Goal: Transaction & Acquisition: Purchase product/service

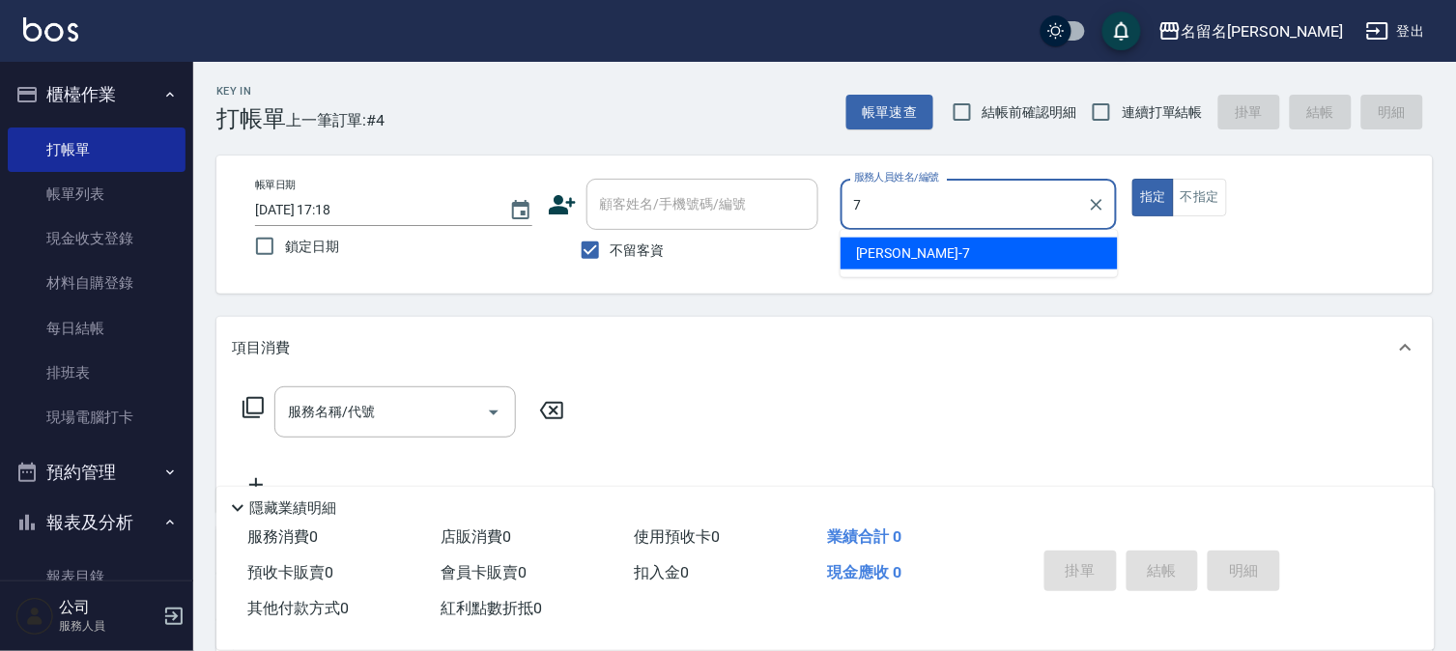
type input "[PERSON_NAME]-7"
type button "true"
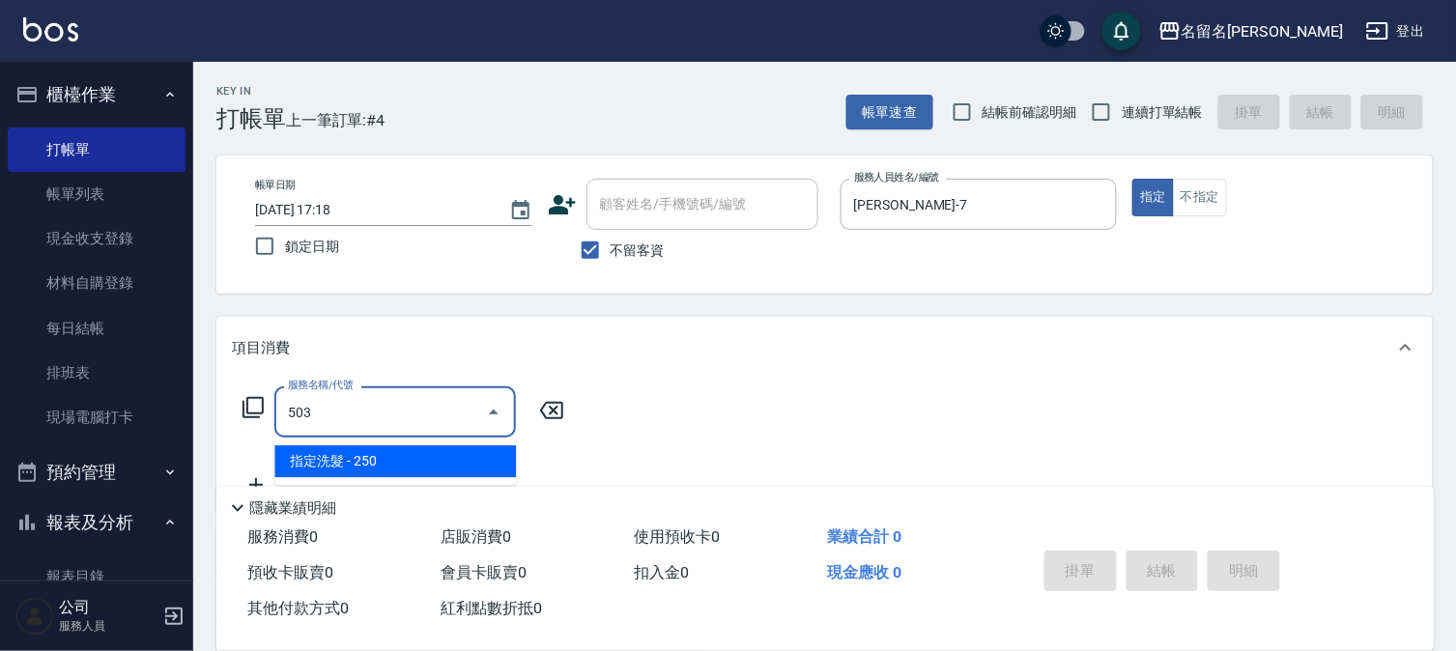
type input "指定洗髮(503)"
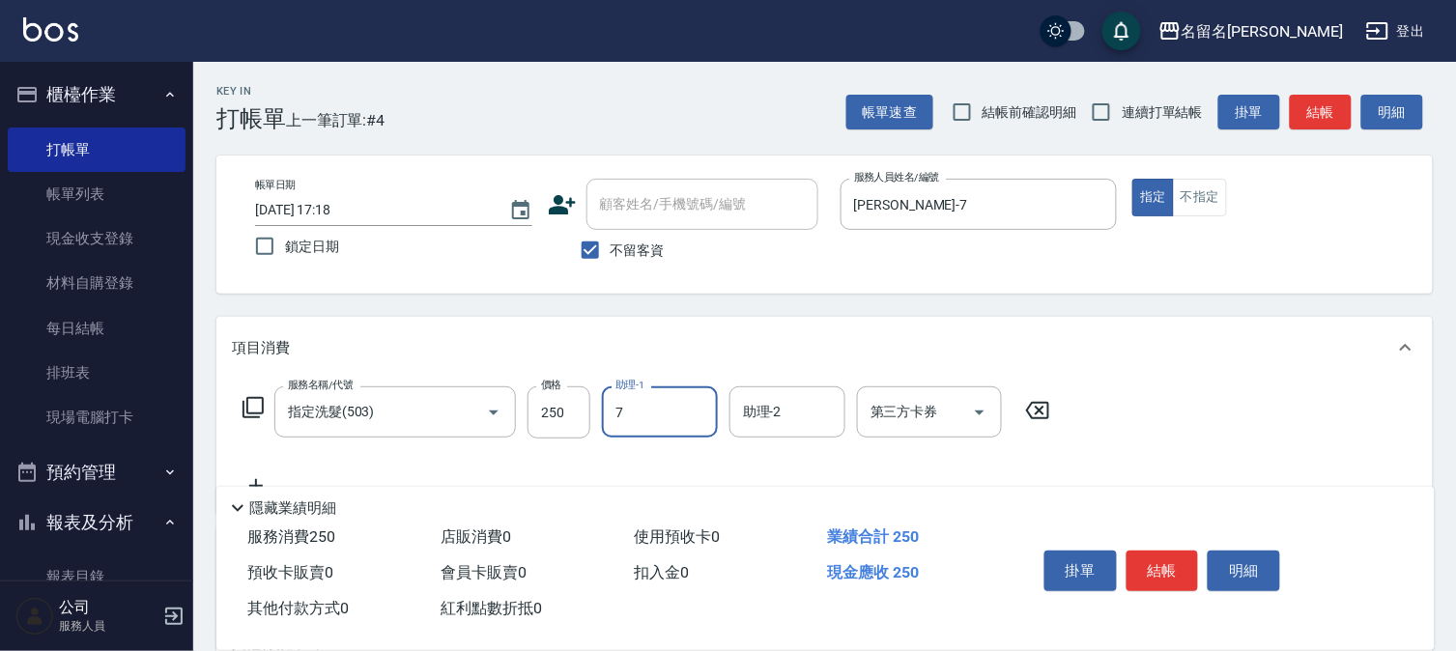
type input "[PERSON_NAME]-7"
click at [1177, 560] on button "結帳" at bounding box center [1162, 571] width 72 height 41
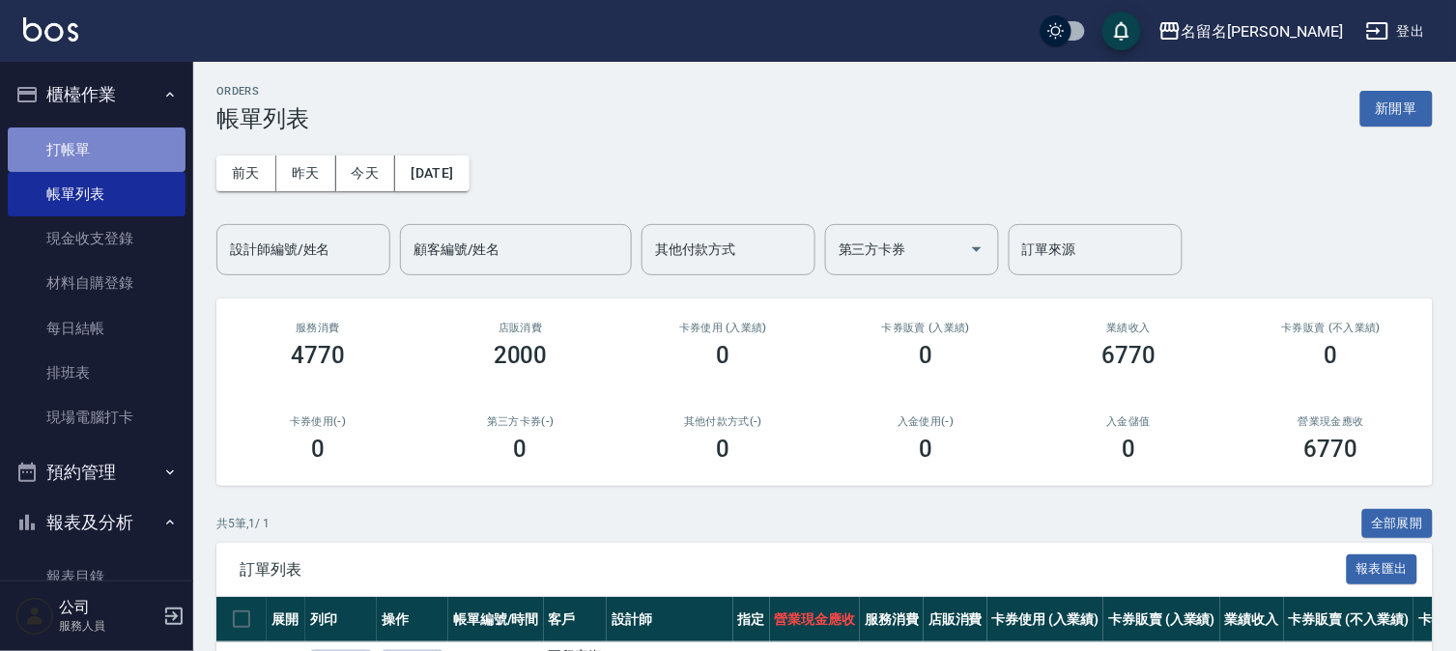
click at [100, 156] on link "打帳單" at bounding box center [97, 150] width 178 height 44
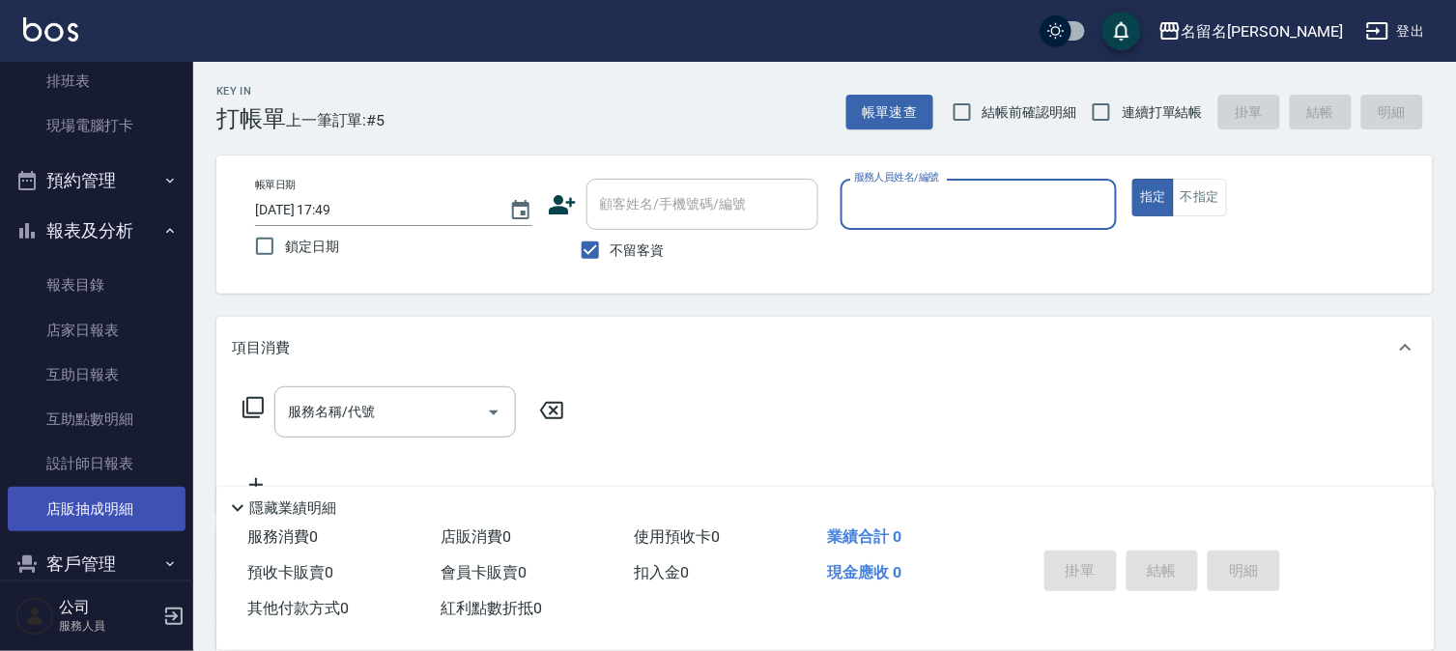
scroll to position [371, 0]
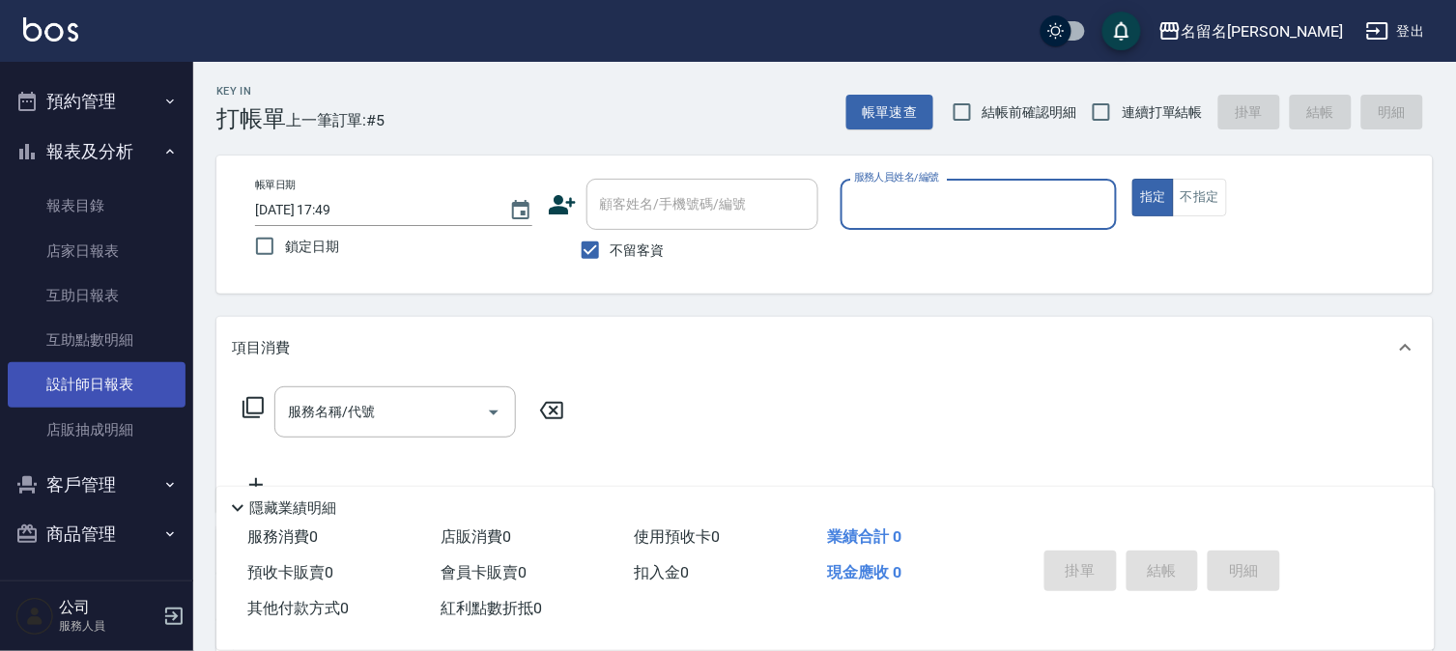
click at [140, 382] on link "設計師日報表" at bounding box center [97, 384] width 178 height 44
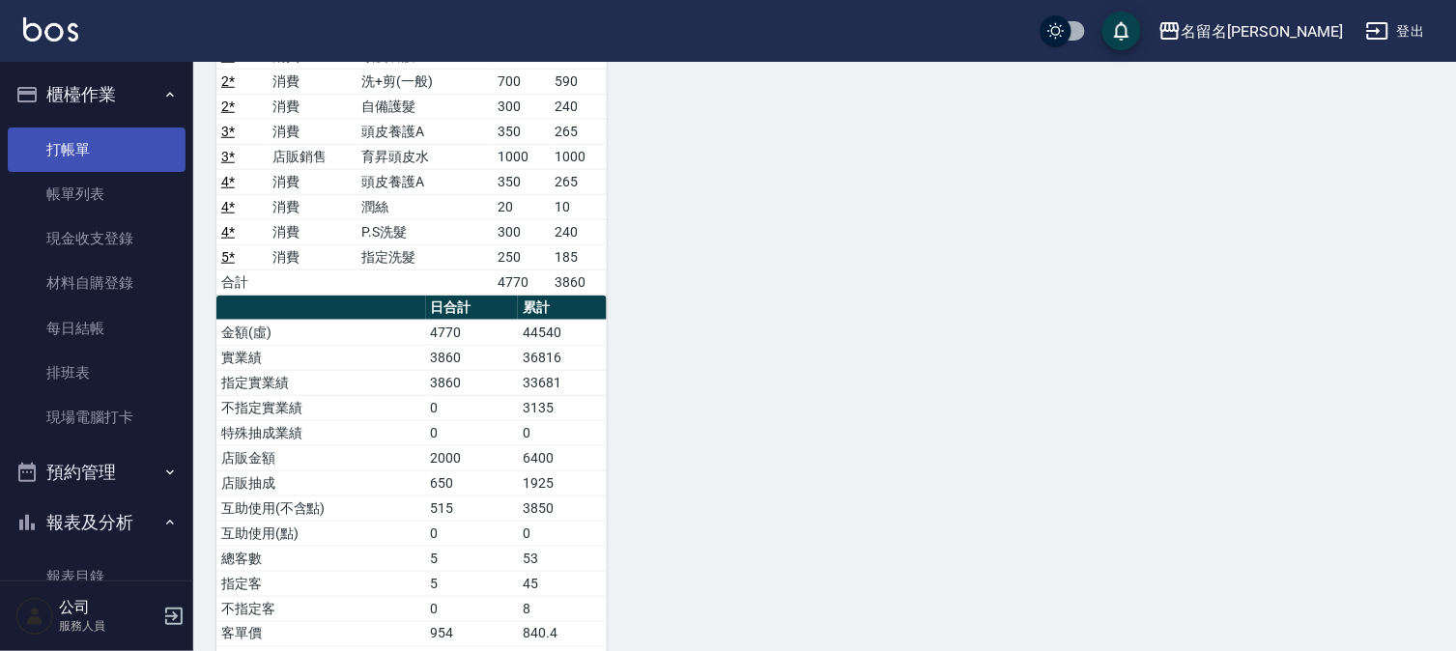
click at [94, 156] on link "打帳單" at bounding box center [97, 150] width 178 height 44
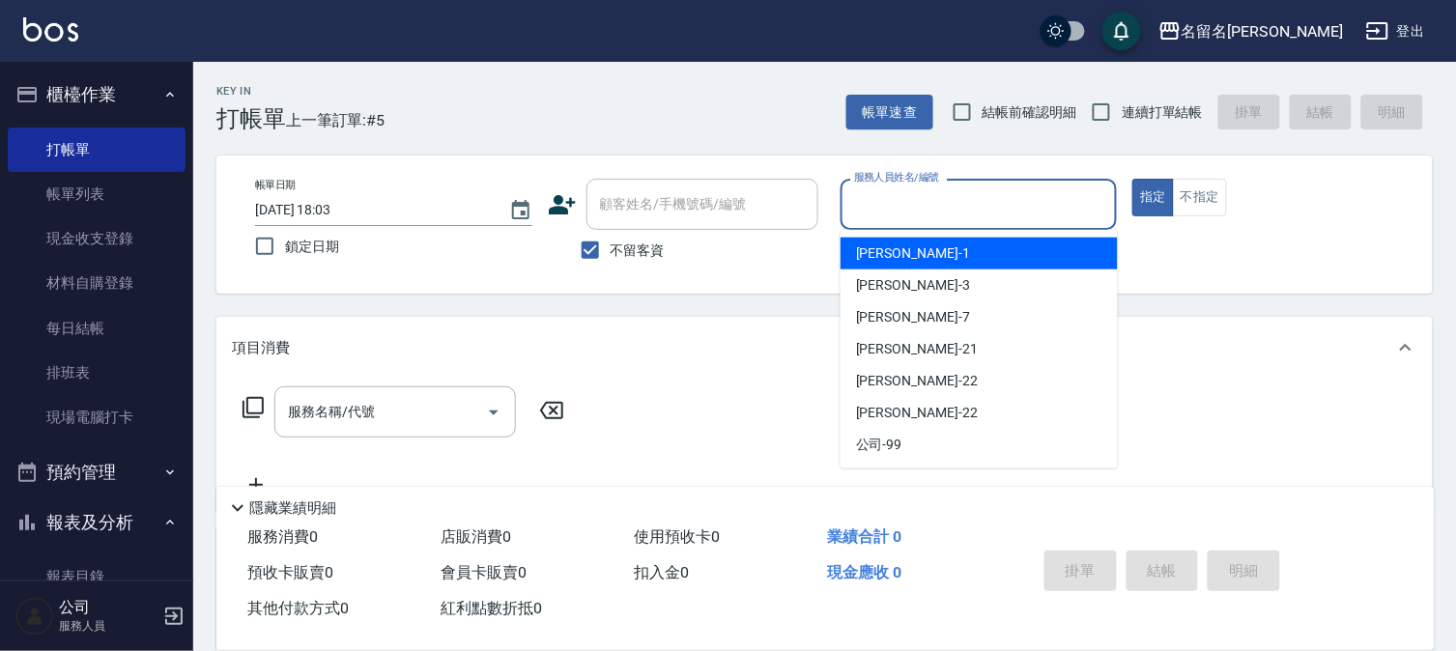
click at [877, 204] on input "服務人員姓名/編號" at bounding box center [979, 204] width 260 height 34
click at [883, 243] on span "[PERSON_NAME]-1" at bounding box center [913, 253] width 114 height 20
type input "[PERSON_NAME]-1"
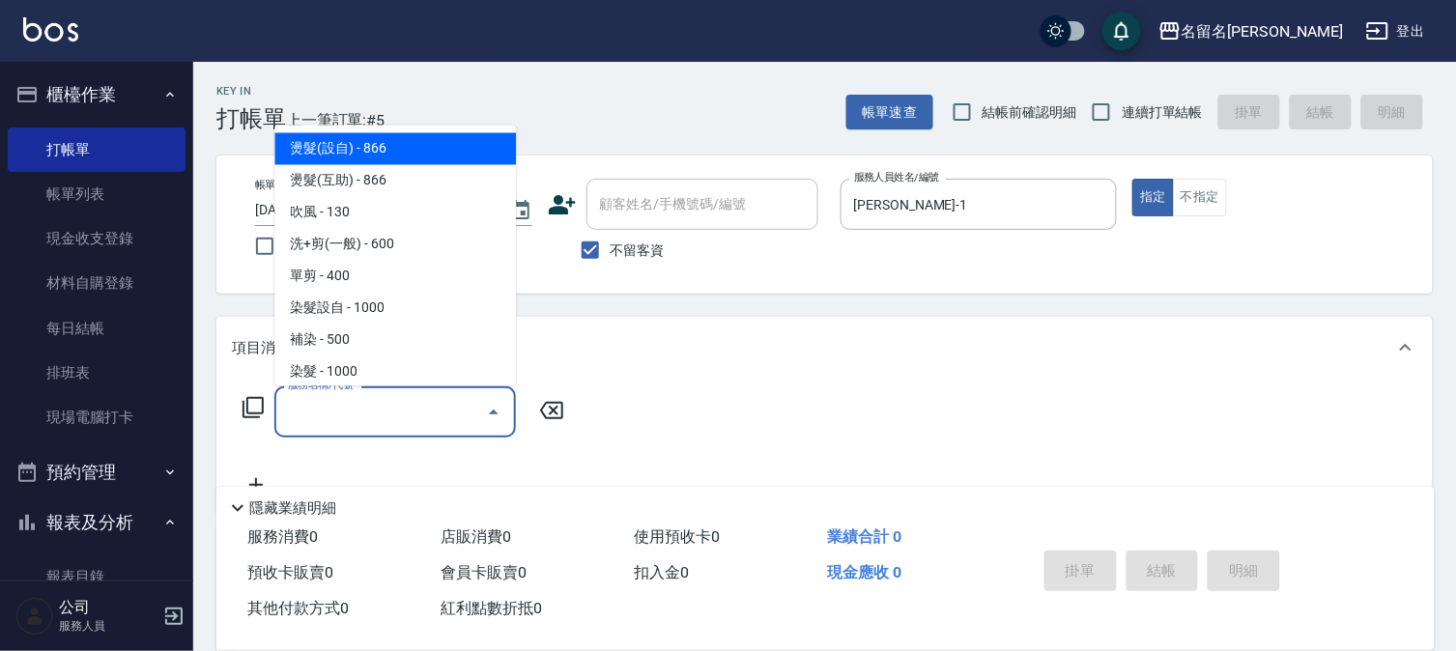
click at [286, 413] on input "服務名稱/代號" at bounding box center [380, 412] width 195 height 34
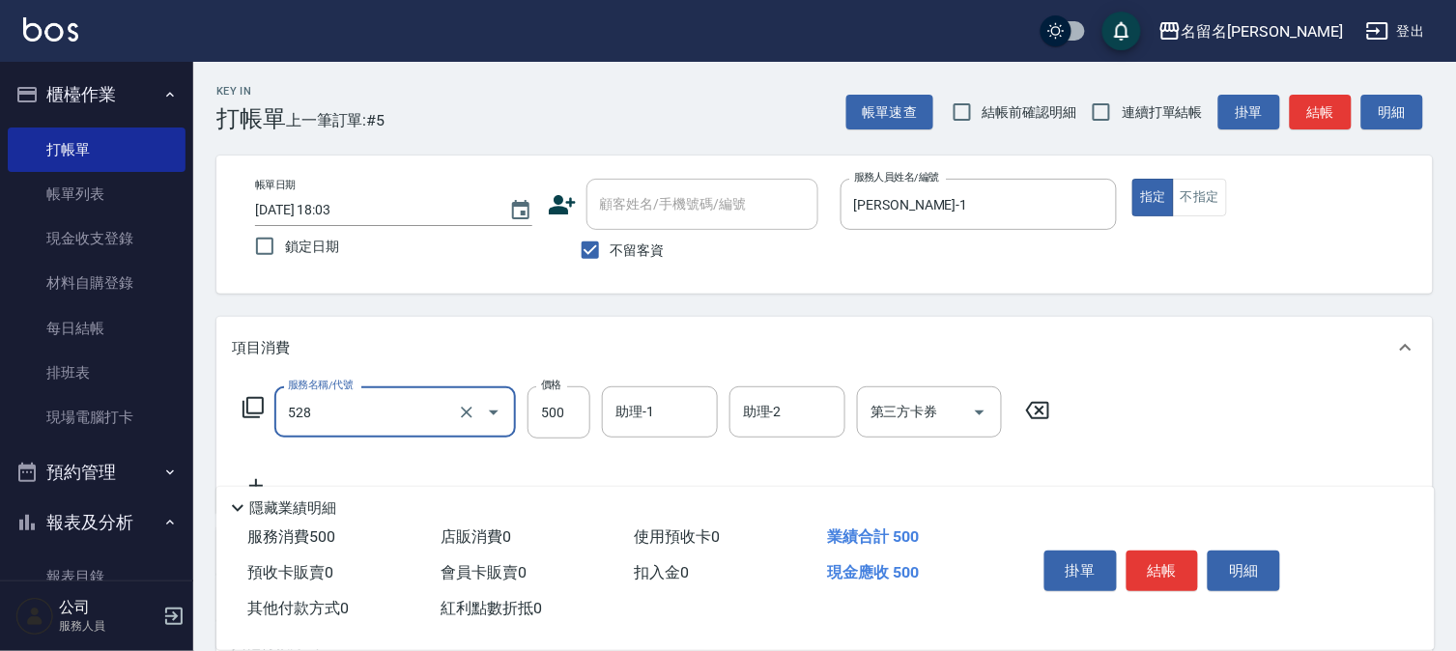
type input "頭皮養護B(528)"
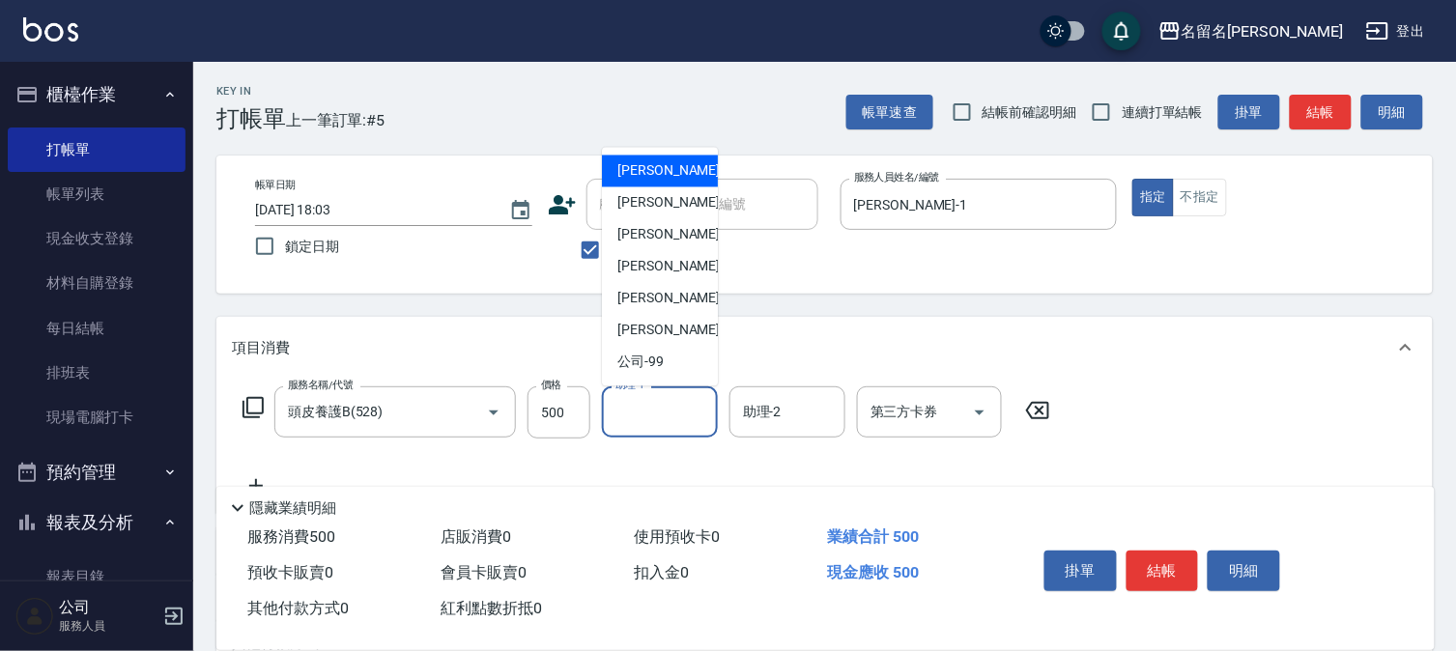
drag, startPoint x: 648, startPoint y: 410, endPoint x: 669, endPoint y: 407, distance: 20.5
click at [657, 410] on input "助理-1" at bounding box center [660, 412] width 99 height 34
click at [680, 168] on div "[PERSON_NAME]-1" at bounding box center [660, 172] width 116 height 32
type input "[PERSON_NAME]-1"
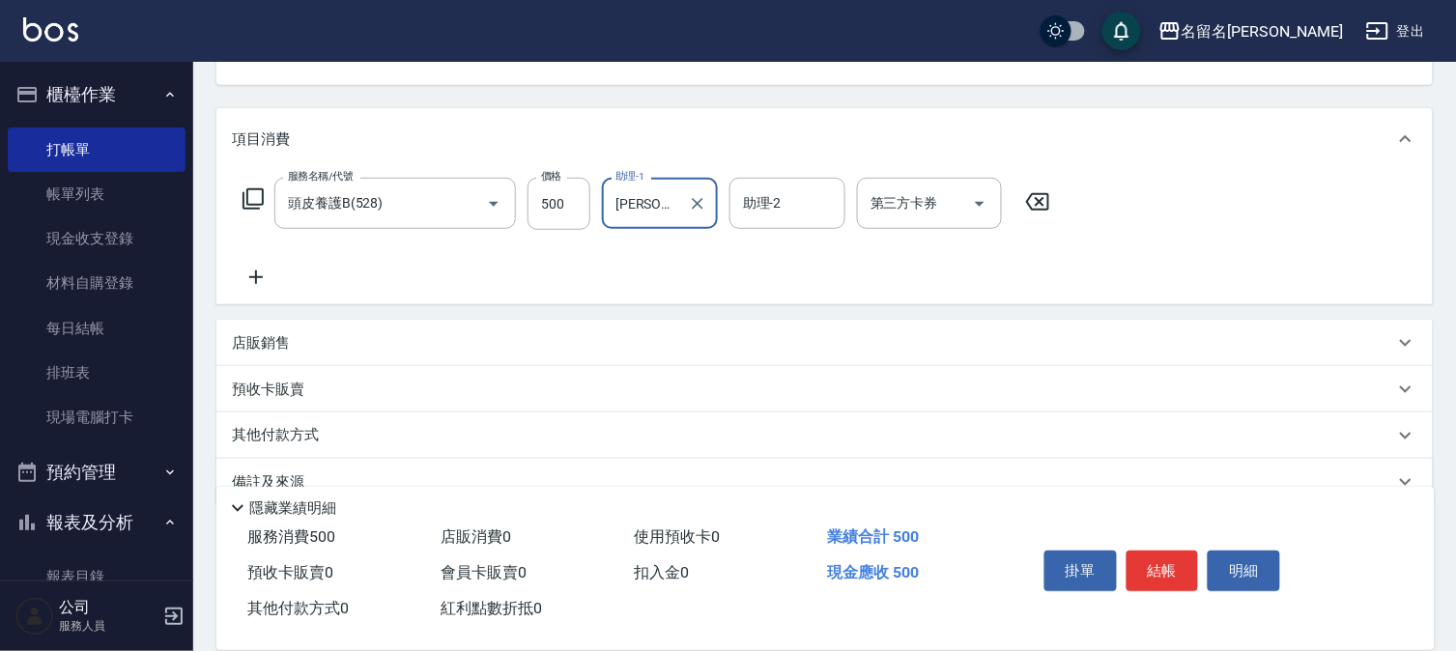
scroll to position [214, 0]
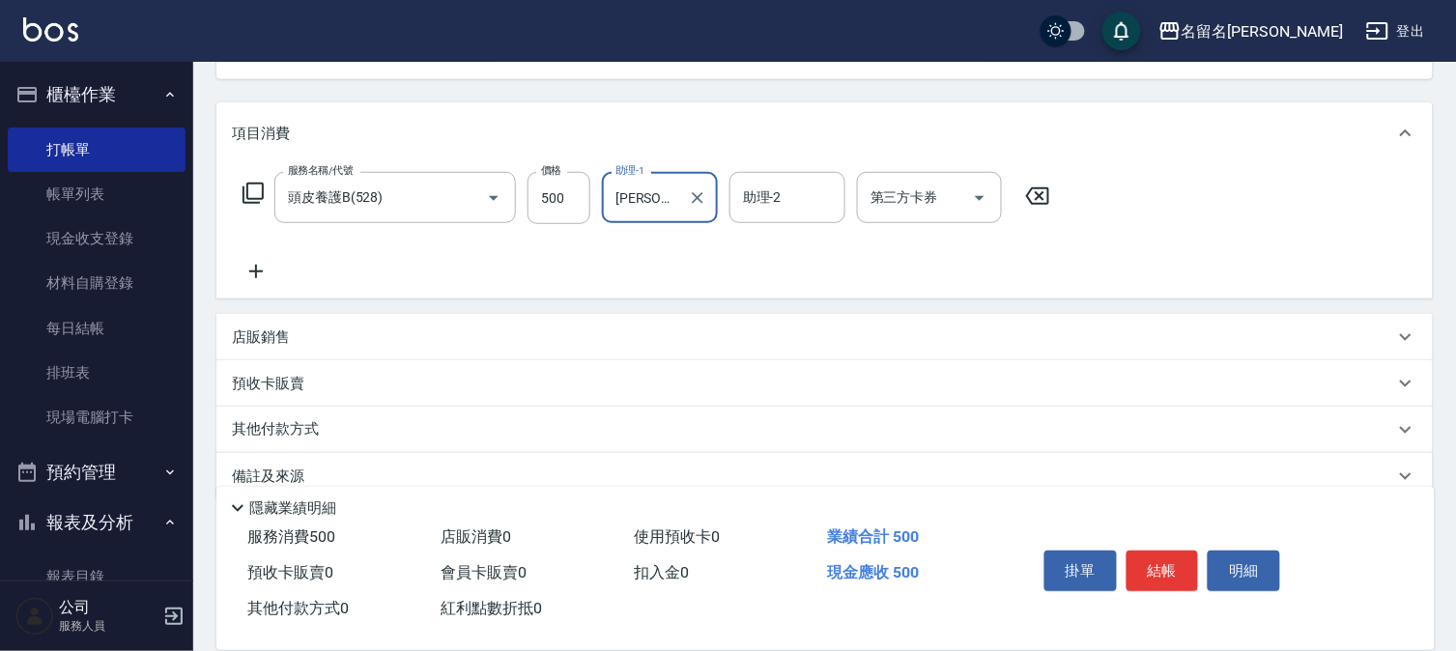
click at [258, 264] on icon at bounding box center [256, 271] width 48 height 23
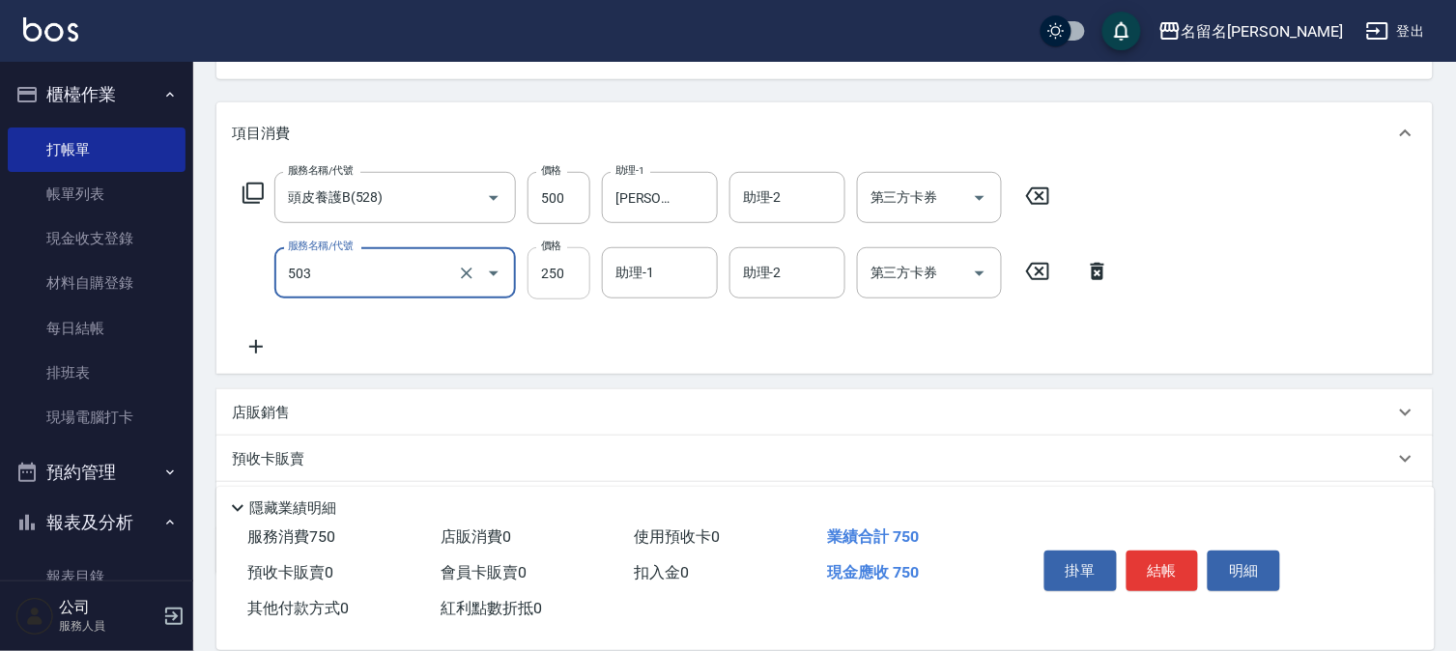
type input "指定洗髮(503)"
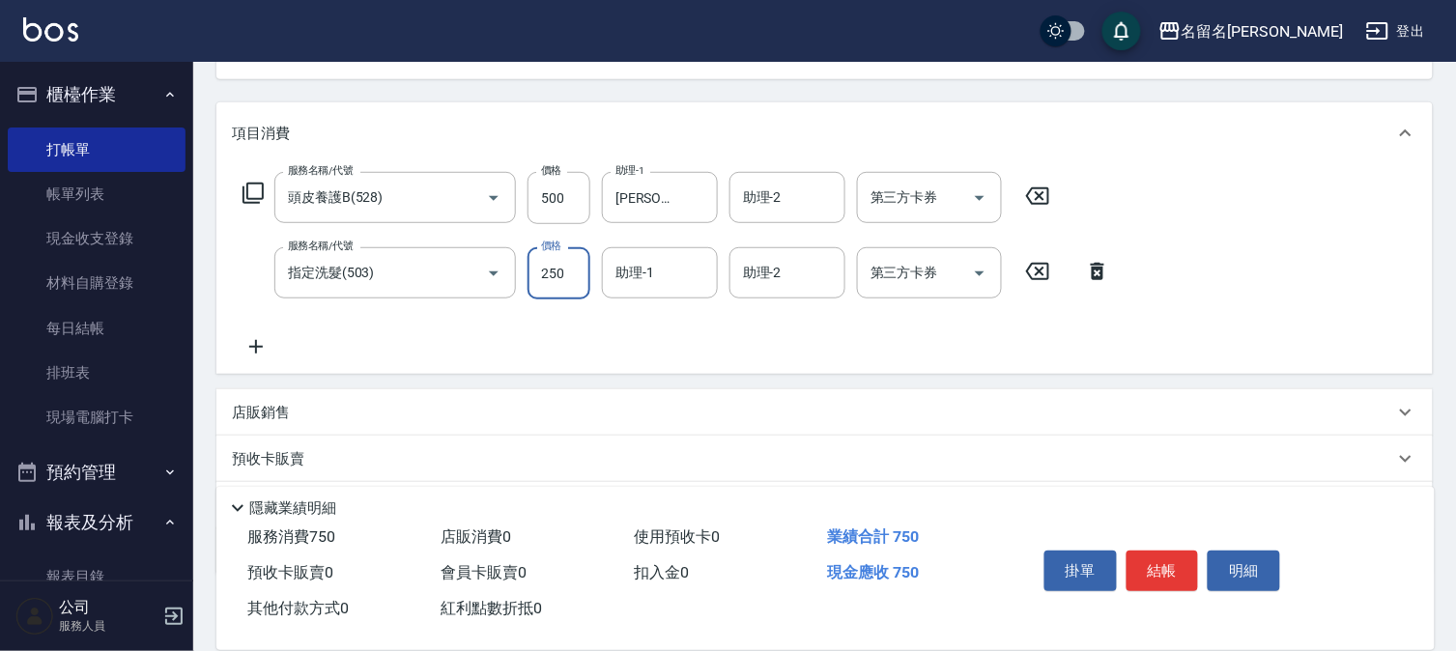
click at [529, 280] on input "250" at bounding box center [558, 273] width 63 height 52
type input "350"
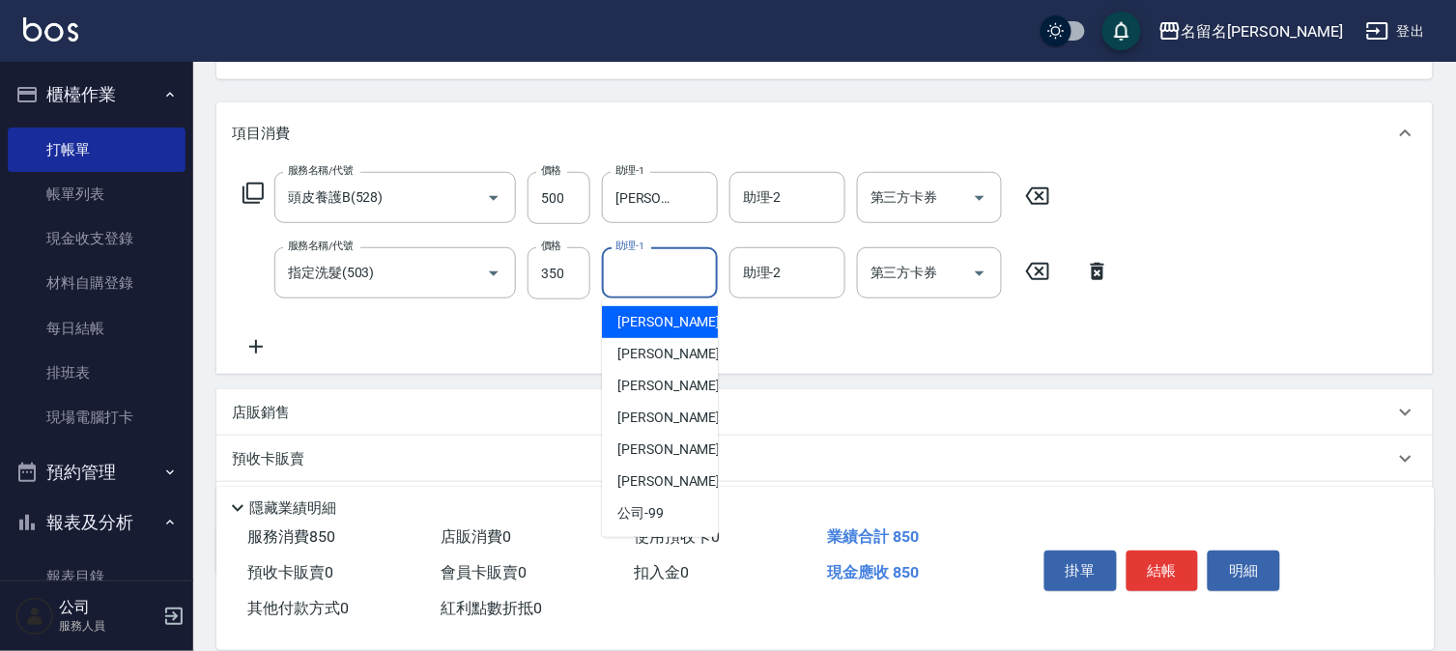
click at [647, 286] on input "助理-1" at bounding box center [660, 273] width 99 height 34
click at [658, 315] on span "[PERSON_NAME]-1" at bounding box center [674, 322] width 114 height 20
type input "[PERSON_NAME]-1"
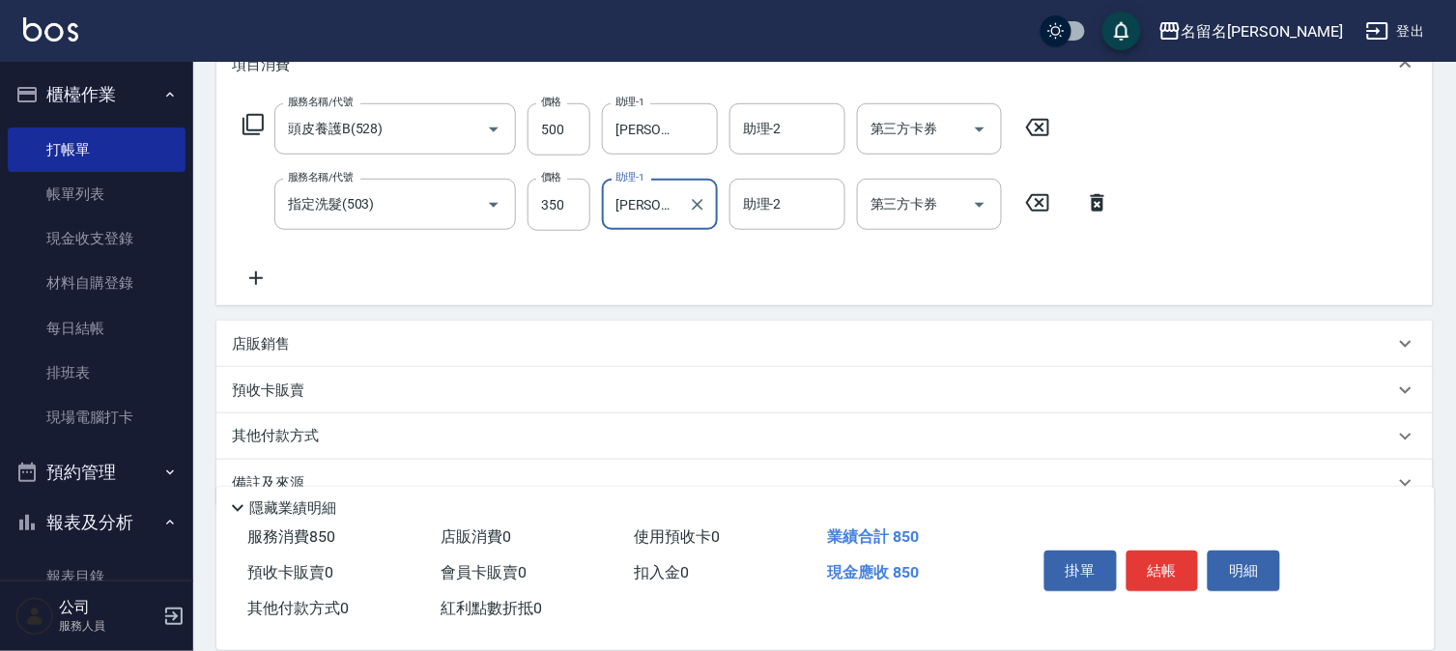
scroll to position [321, 0]
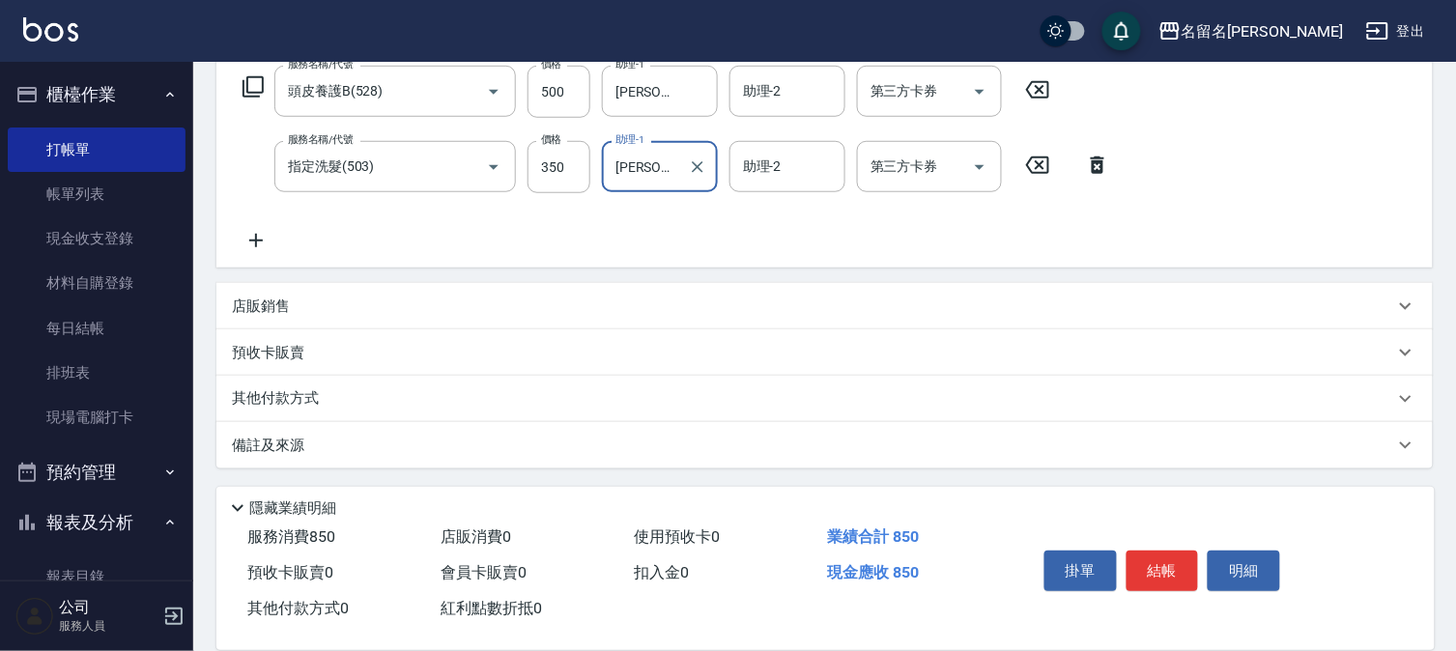
click at [251, 242] on icon at bounding box center [256, 240] width 48 height 23
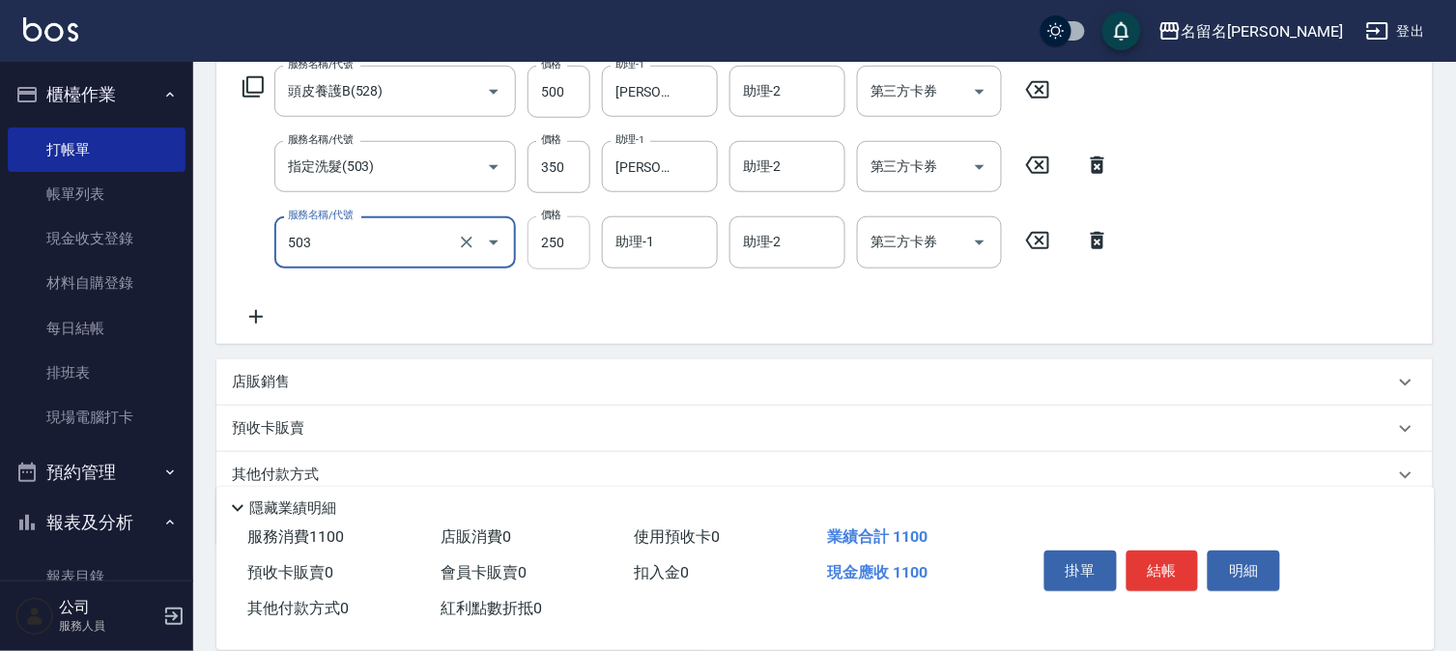
type input "指定洗髮(503)"
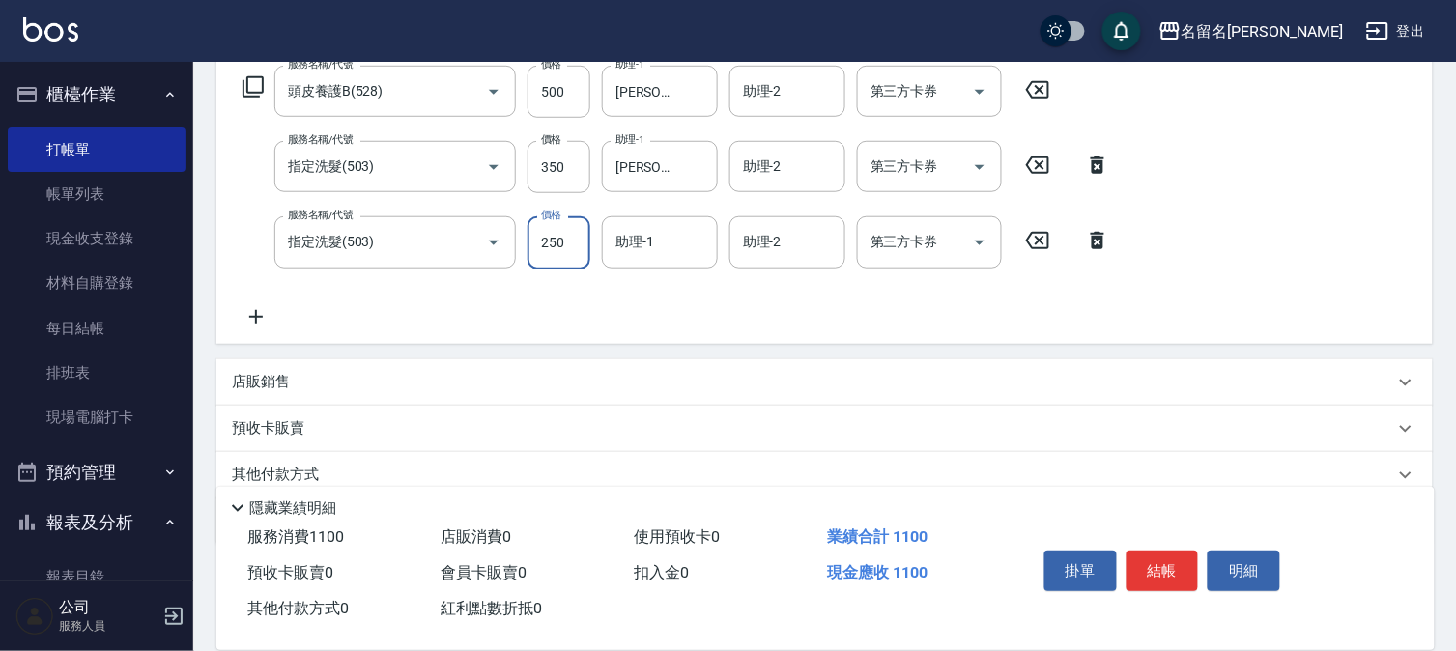
click at [584, 225] on input "250" at bounding box center [558, 242] width 63 height 52
type input "350"
click at [632, 244] on input "助理-1" at bounding box center [660, 242] width 99 height 34
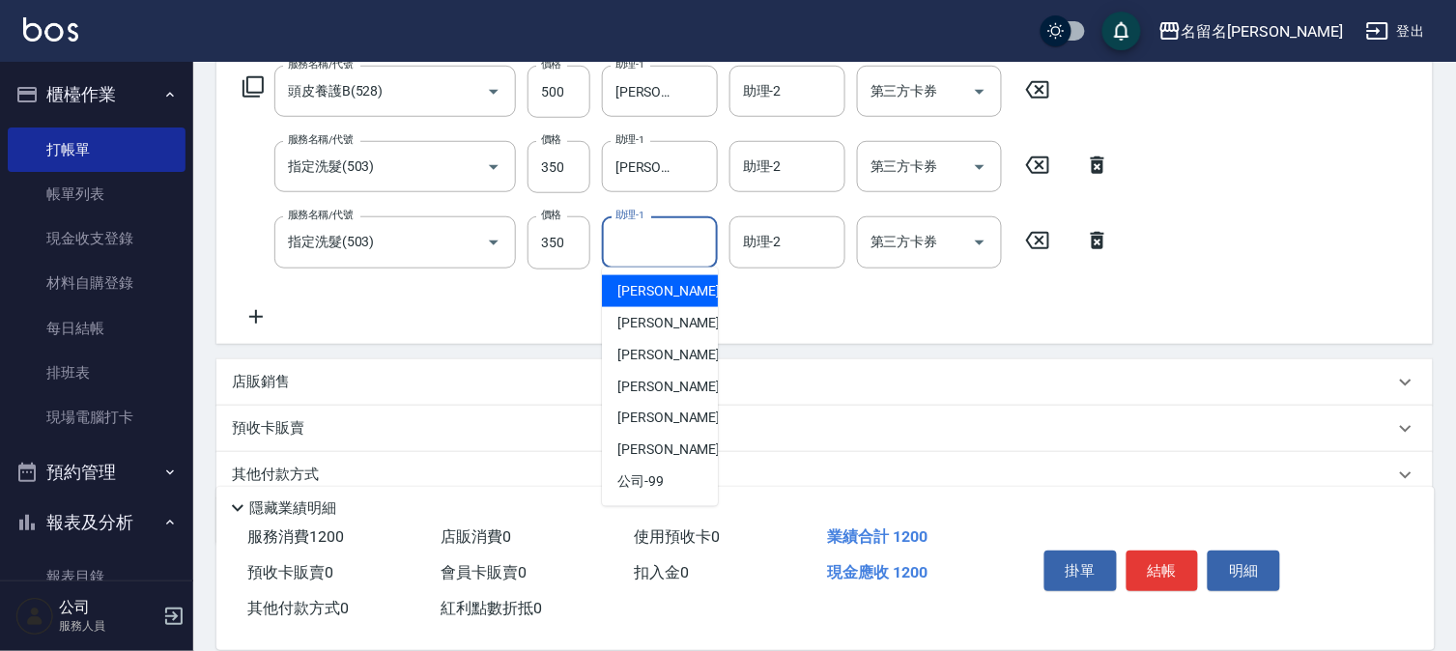
click at [642, 285] on span "[PERSON_NAME]-1" at bounding box center [674, 291] width 114 height 20
type input "[PERSON_NAME]-1"
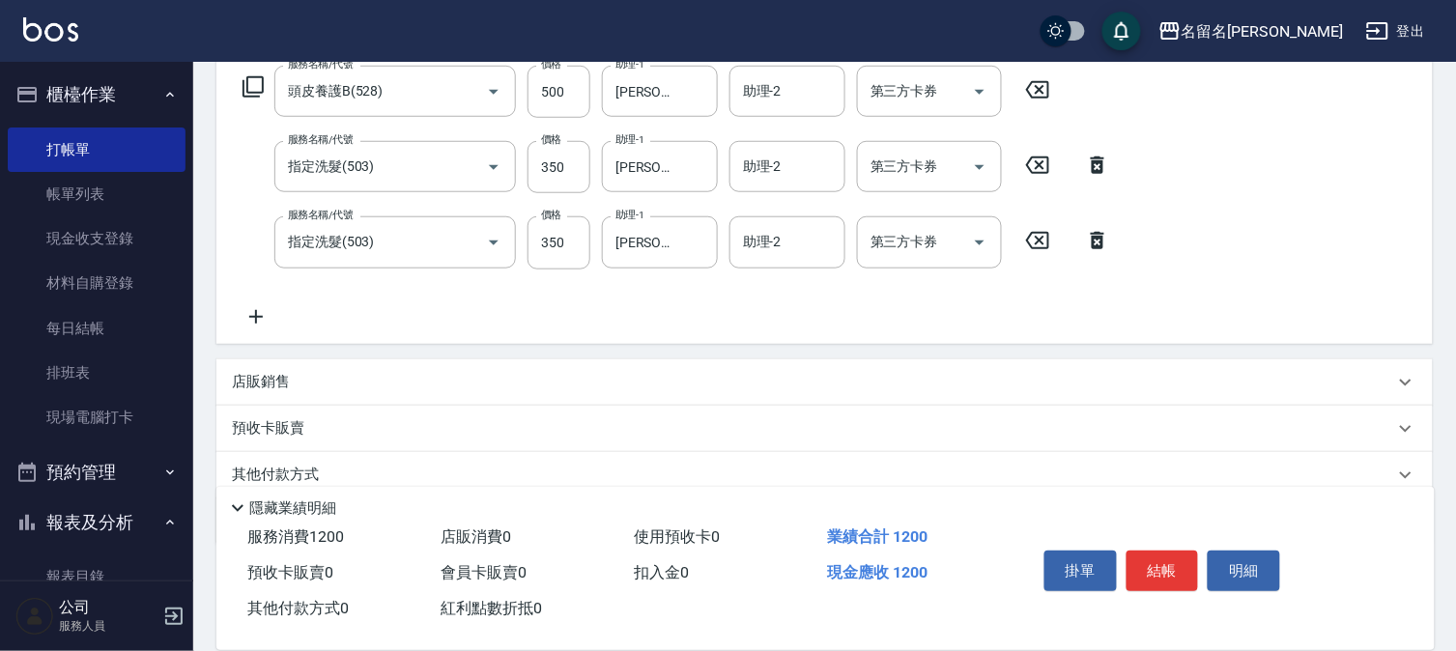
click at [258, 323] on icon at bounding box center [256, 316] width 48 height 23
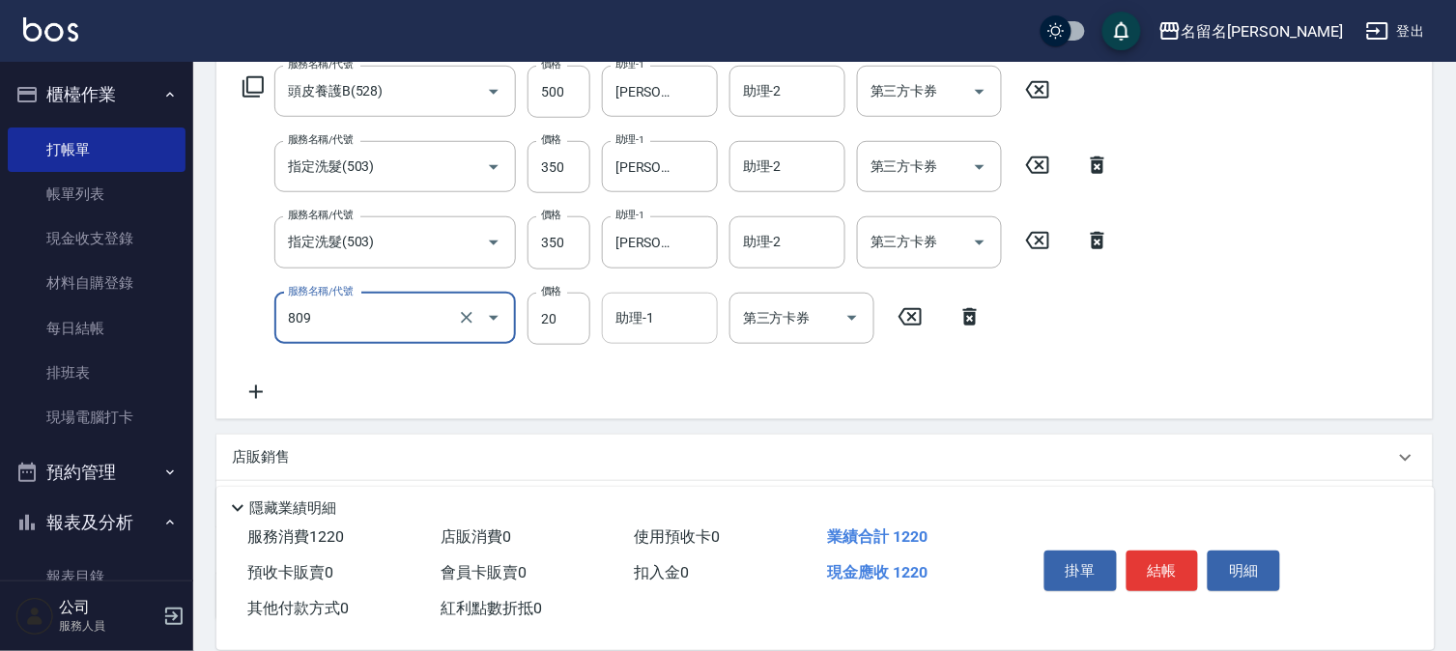
type input "[PERSON_NAME](809)"
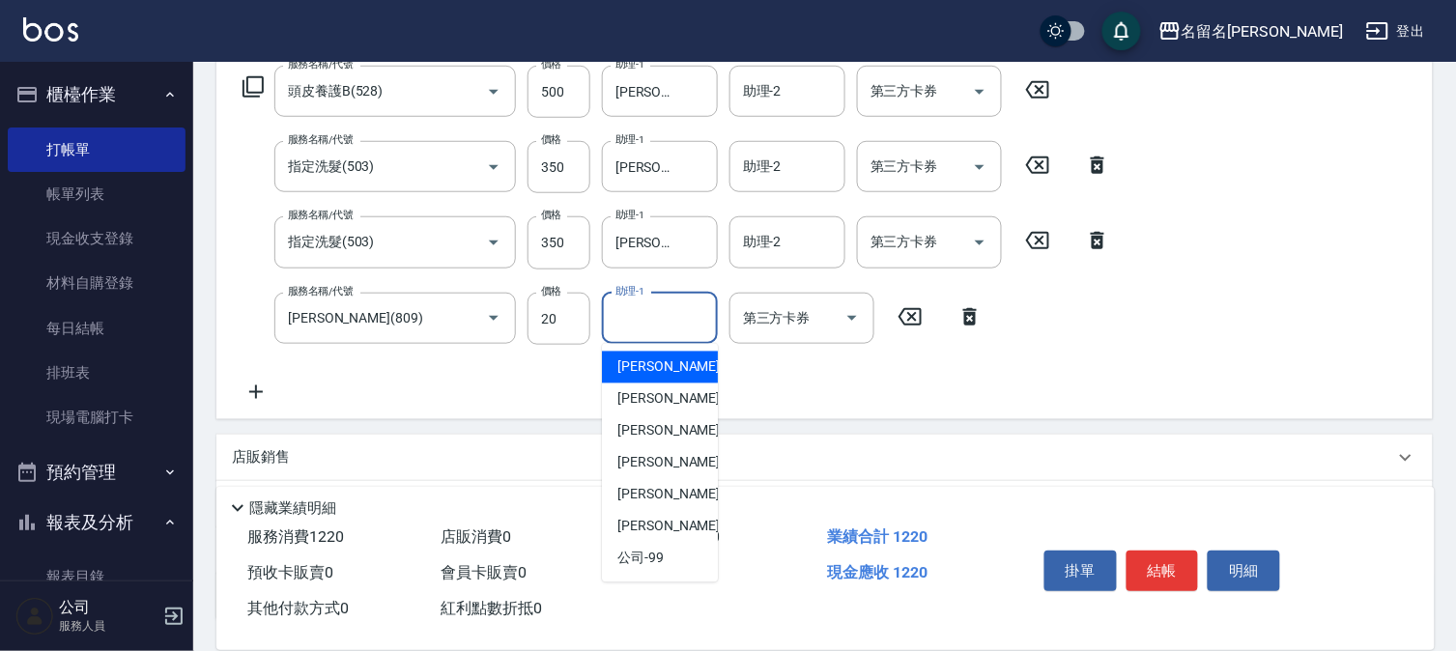
click at [669, 323] on input "助理-1" at bounding box center [660, 318] width 99 height 34
click at [665, 361] on span "[PERSON_NAME]-1" at bounding box center [674, 367] width 114 height 20
type input "[PERSON_NAME]-1"
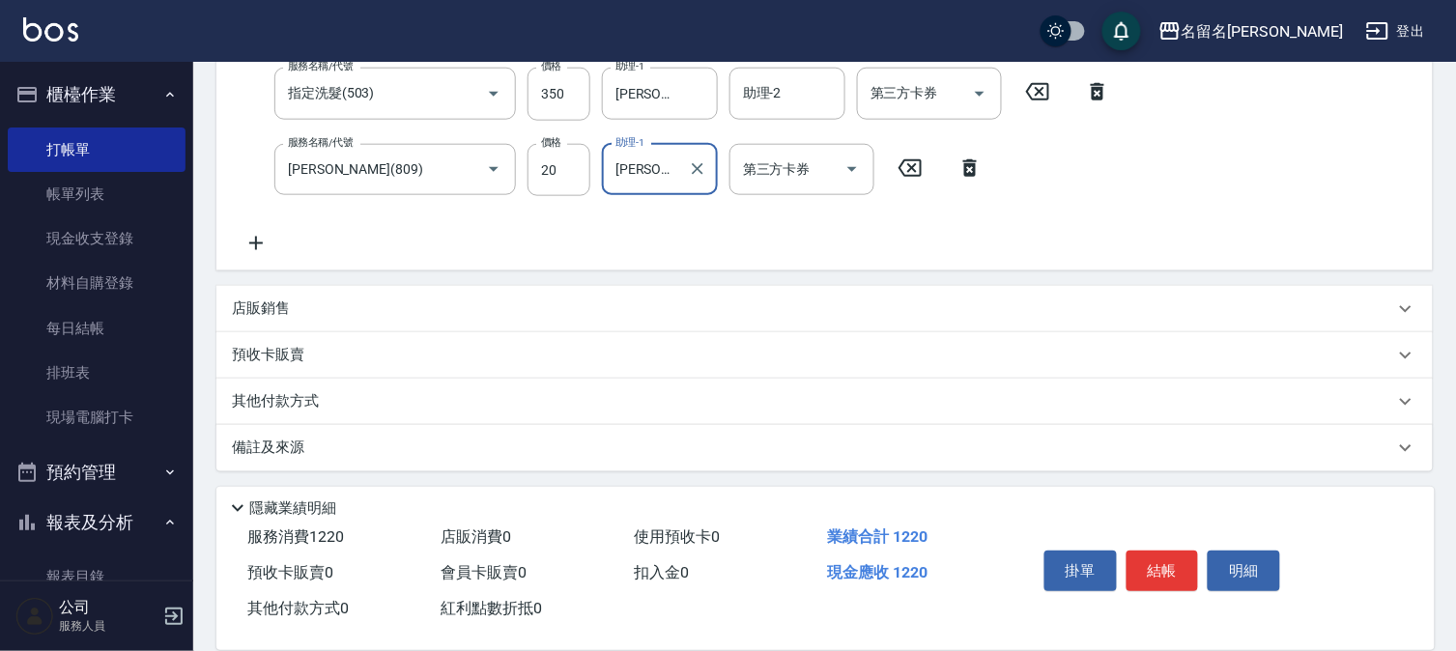
scroll to position [471, 0]
click at [263, 246] on icon at bounding box center [256, 241] width 48 height 23
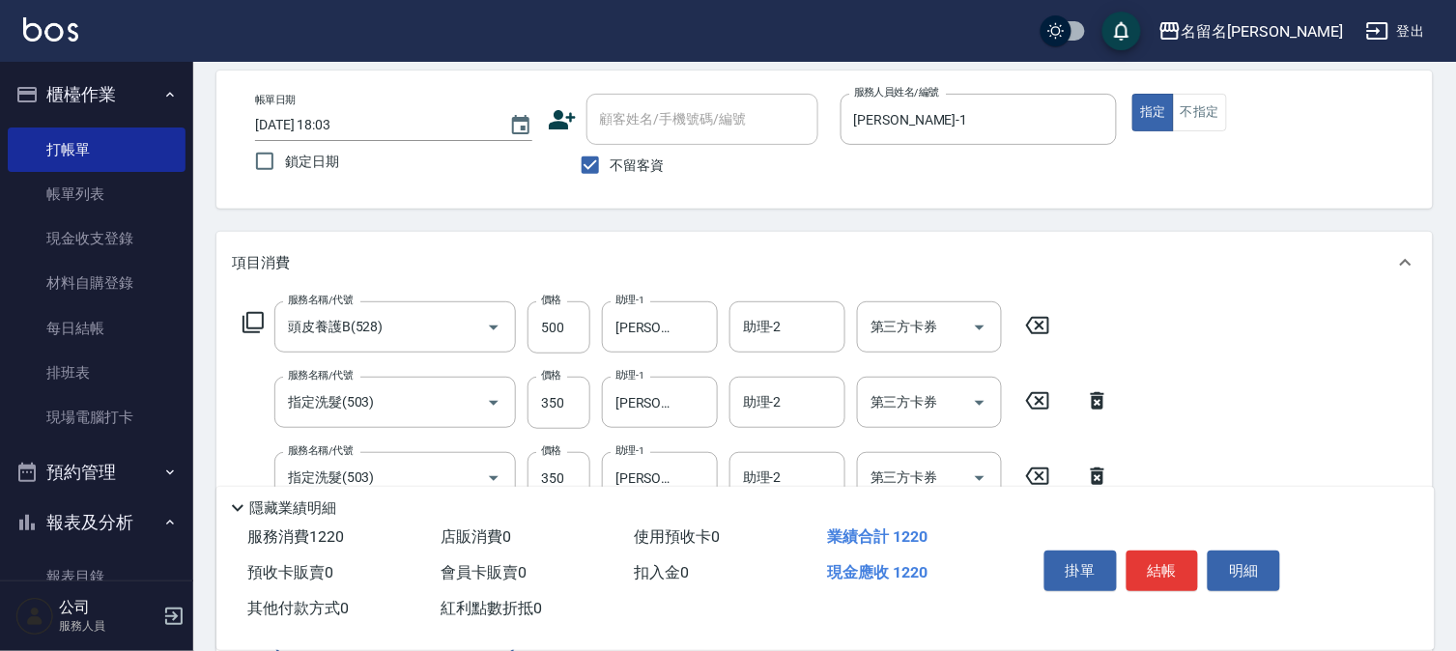
scroll to position [408, 0]
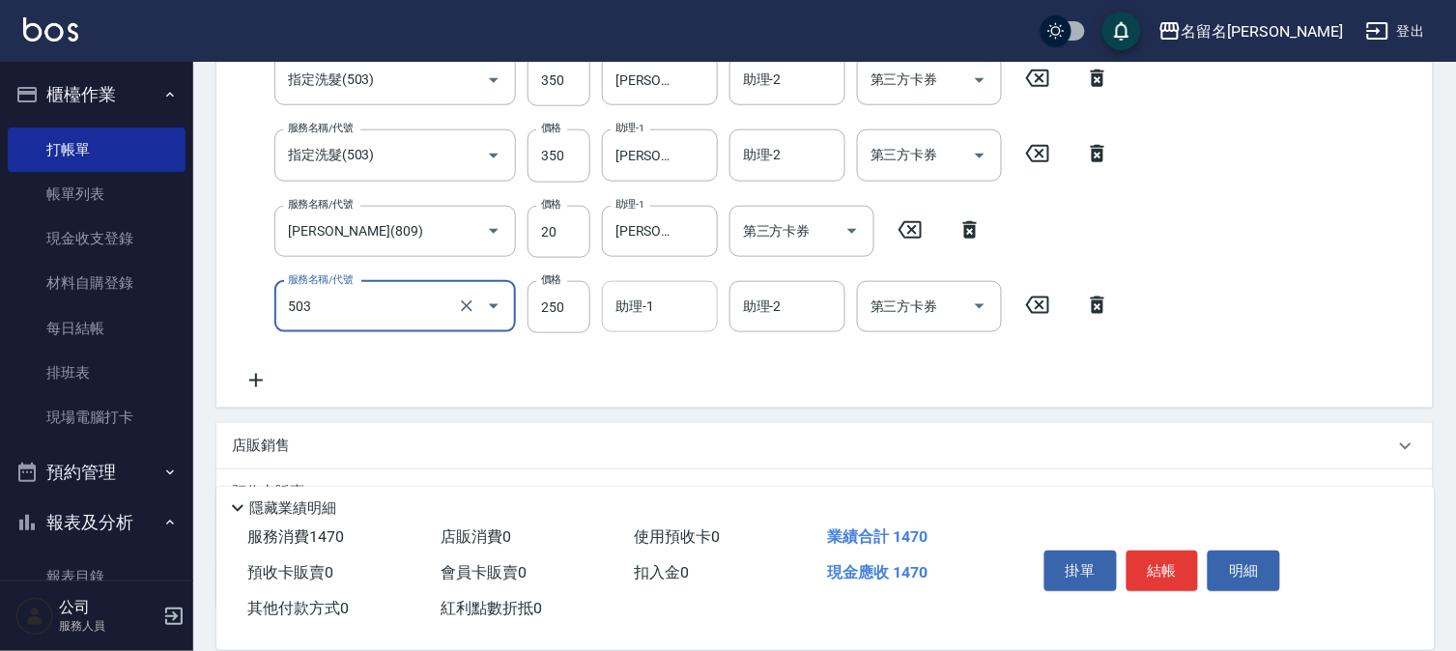
type input "指定洗髮(503)"
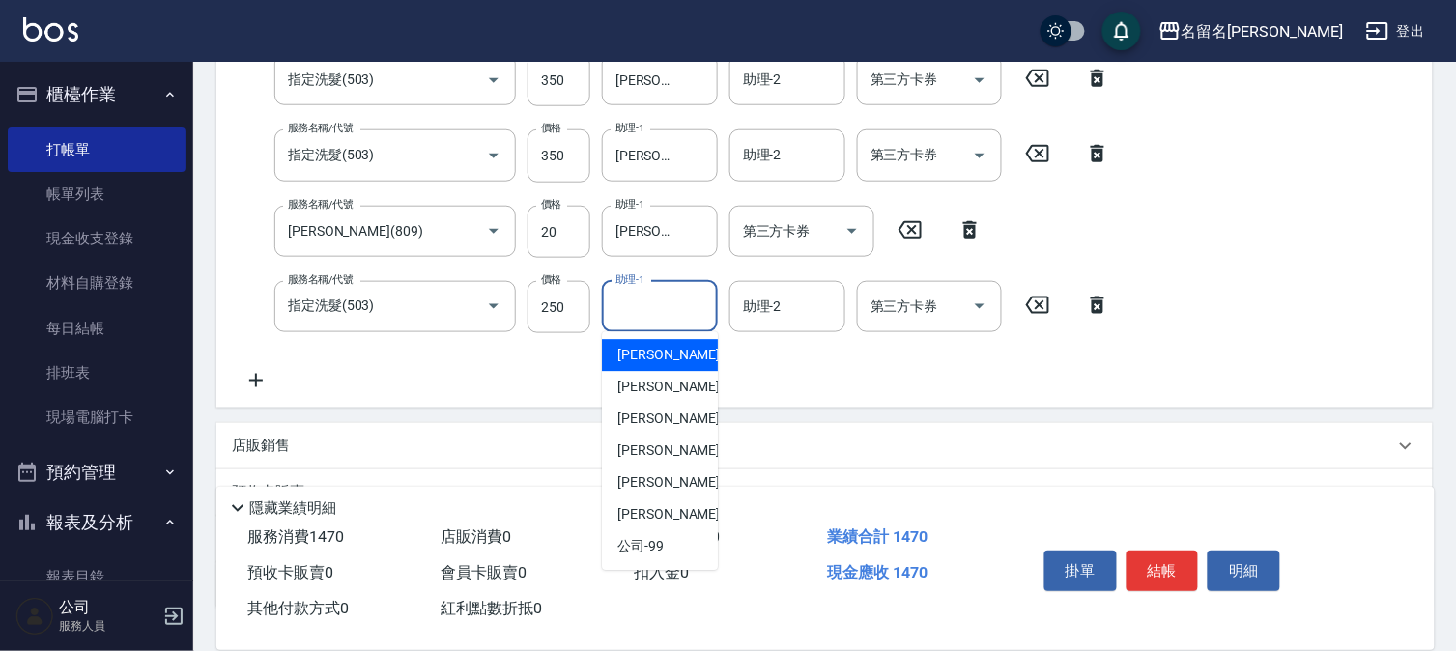
click at [662, 297] on input "助理-1" at bounding box center [660, 307] width 99 height 34
click at [649, 346] on span "[PERSON_NAME]-1" at bounding box center [674, 356] width 114 height 20
type input "[PERSON_NAME]-1"
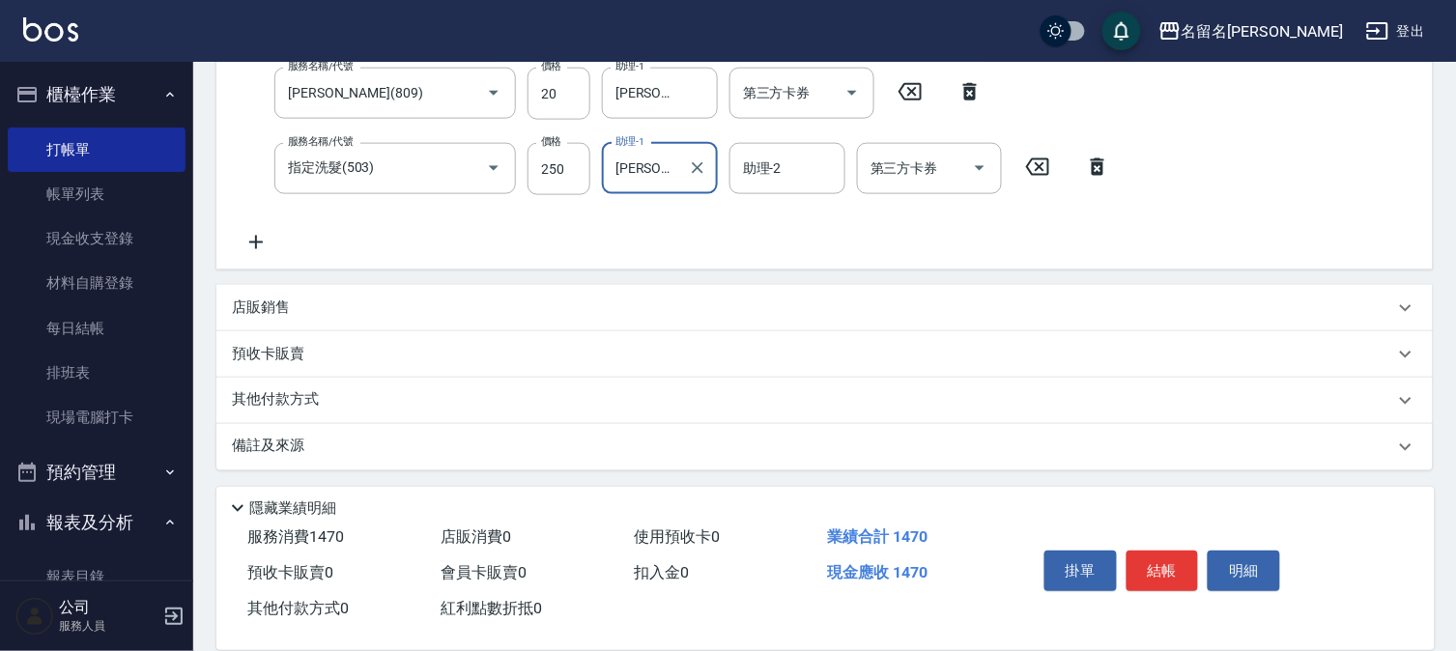
scroll to position [547, 0]
click at [269, 245] on icon at bounding box center [256, 241] width 48 height 23
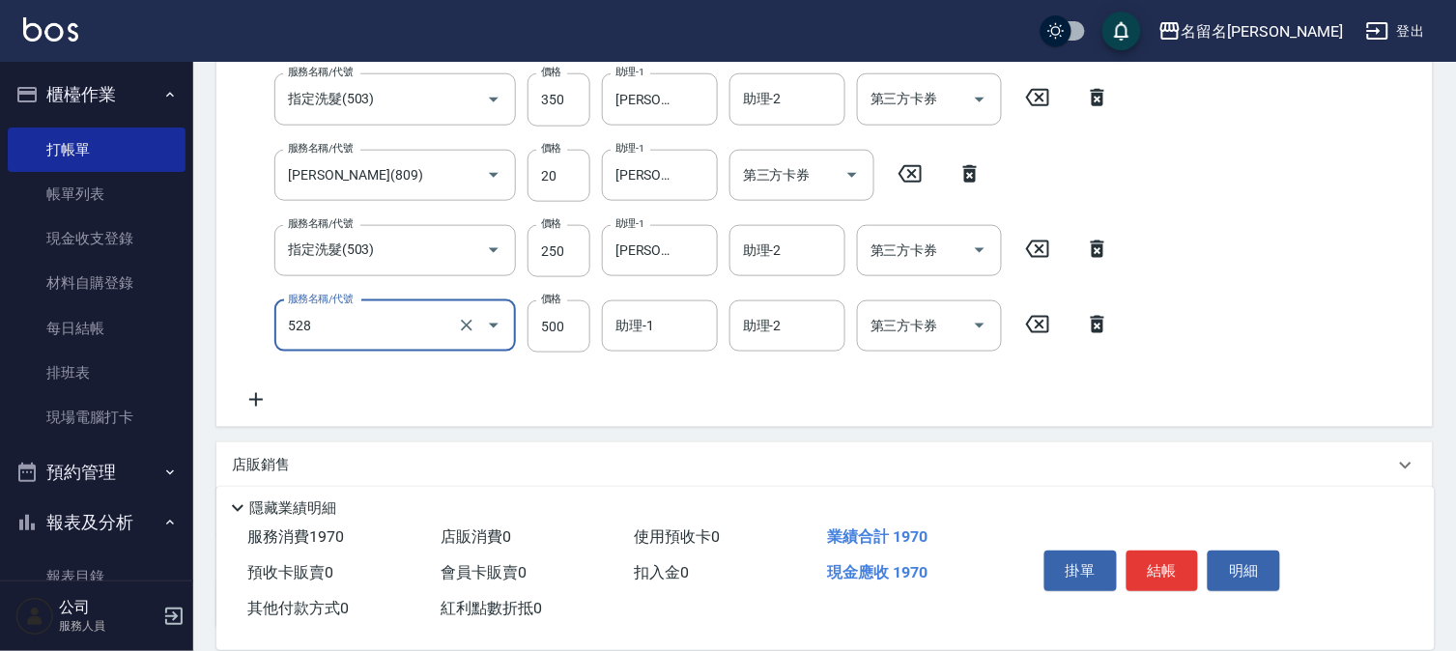
type input "頭皮養護B(528)"
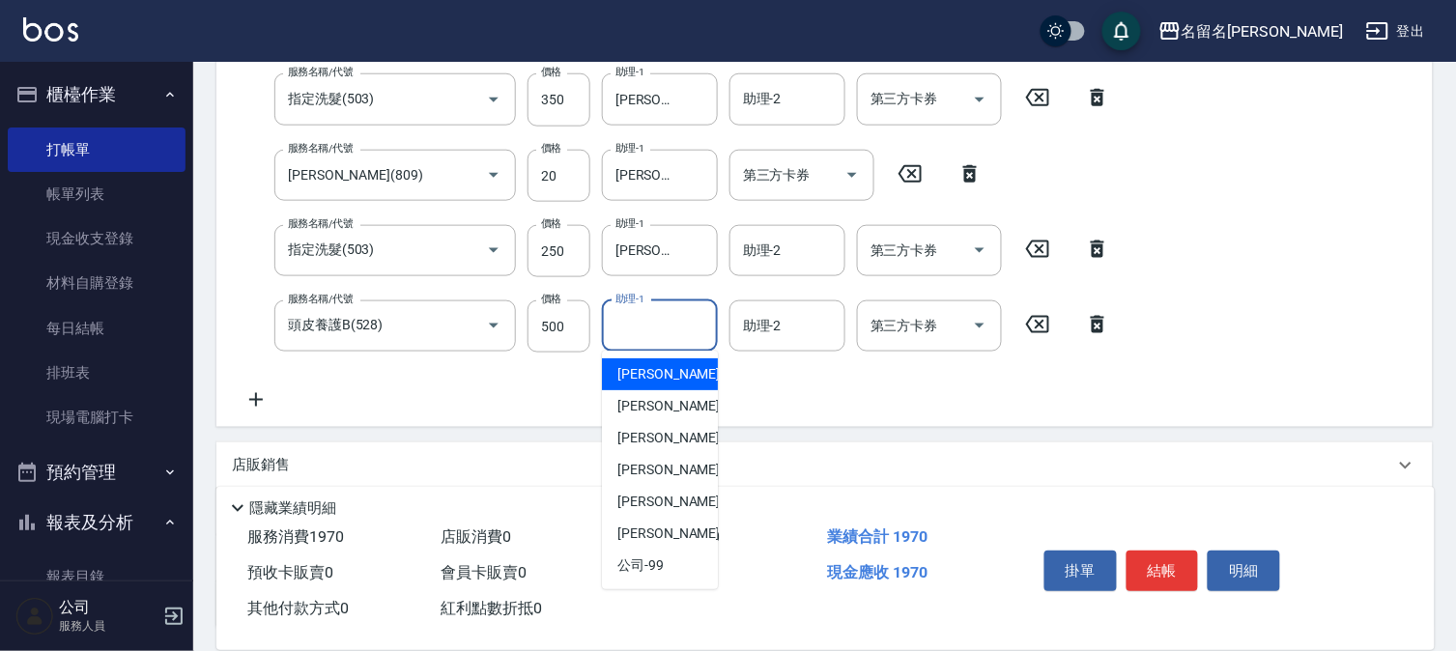
click at [655, 325] on input "助理-1" at bounding box center [660, 326] width 99 height 34
click at [659, 365] on span "[PERSON_NAME]-1" at bounding box center [674, 374] width 114 height 20
type input "[PERSON_NAME]-1"
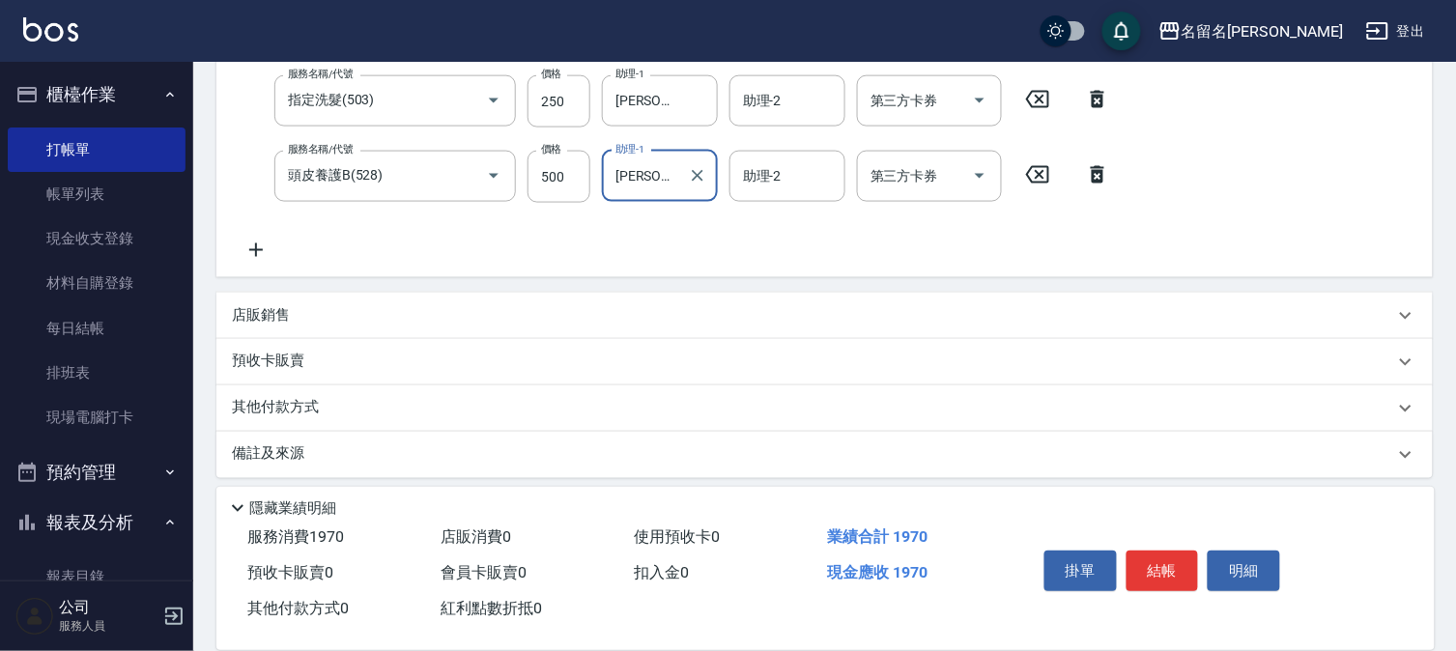
scroll to position [623, 0]
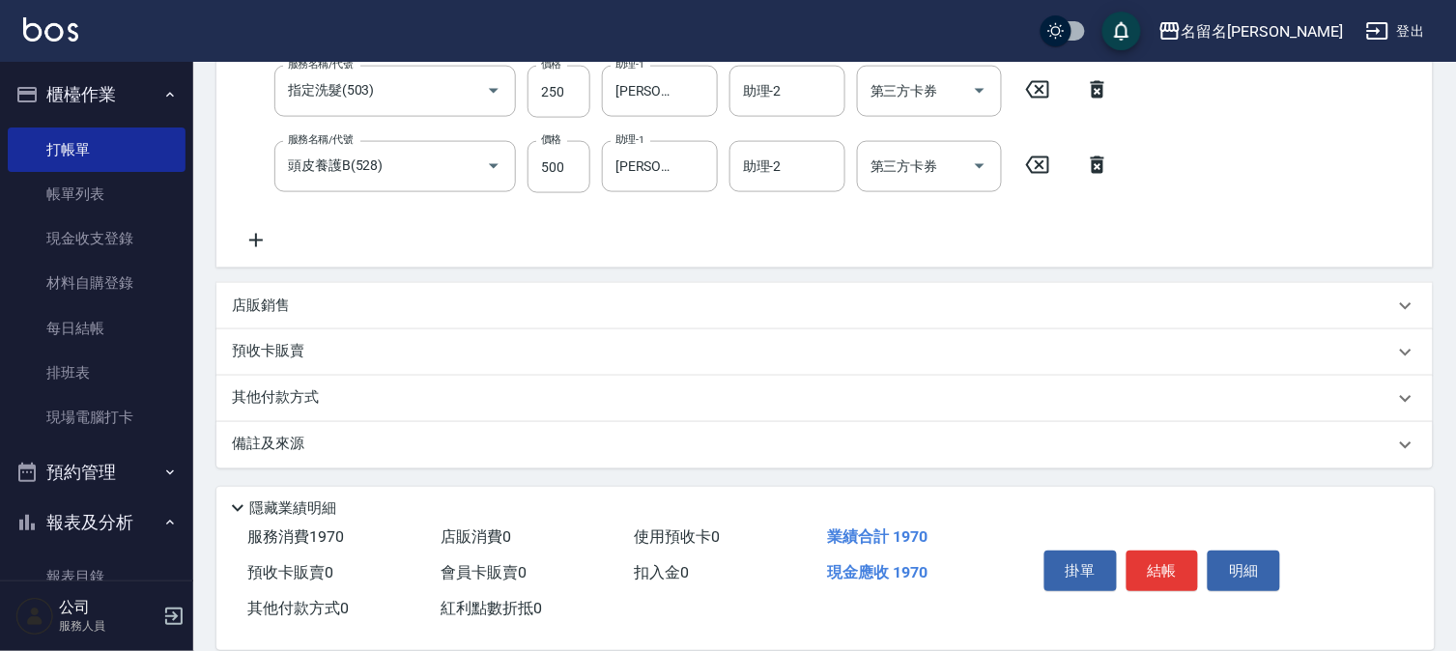
click at [266, 238] on icon at bounding box center [256, 240] width 48 height 23
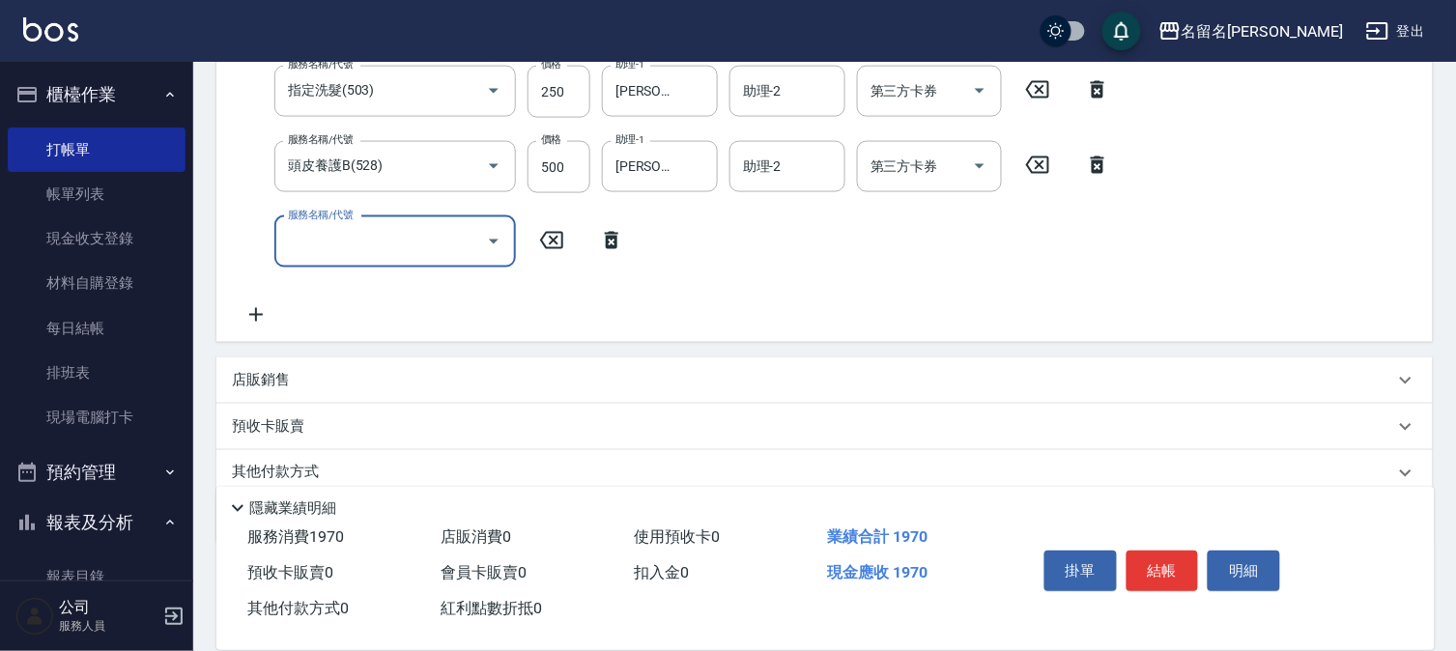
scroll to position [464, 0]
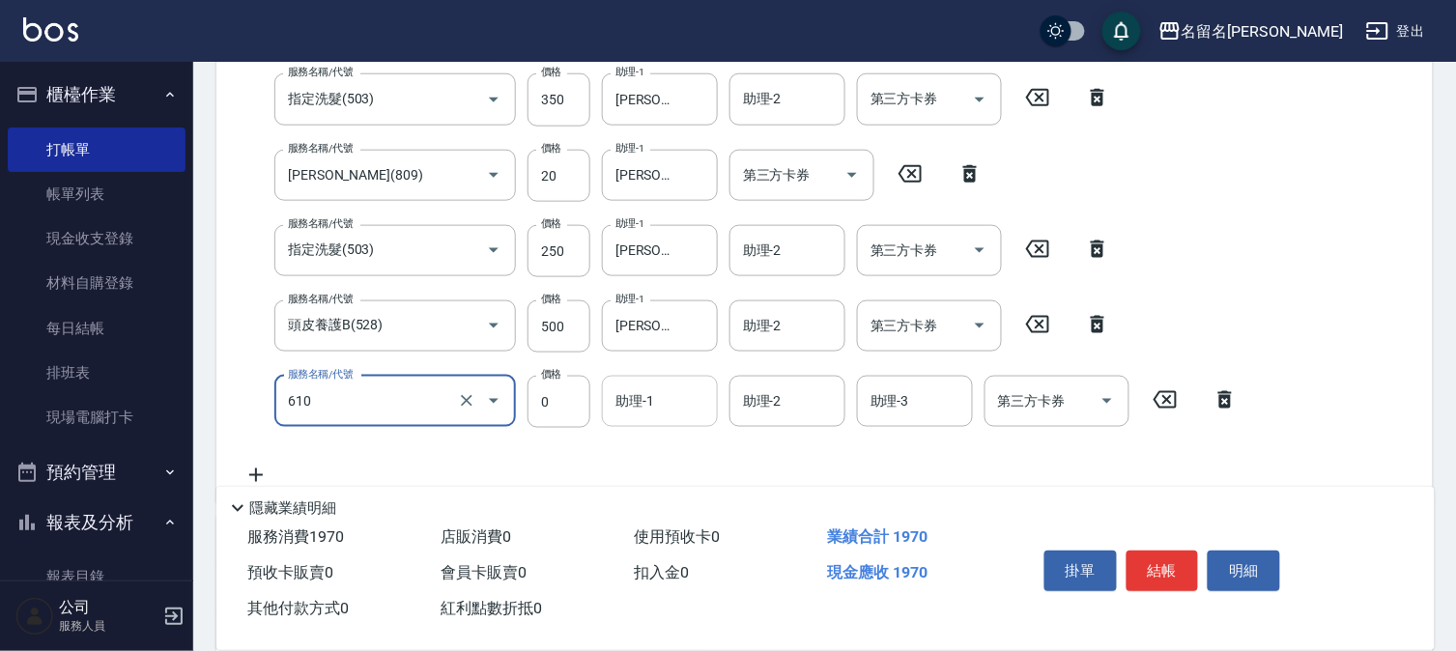
type input "新雪海微酸卡卷免費(610)"
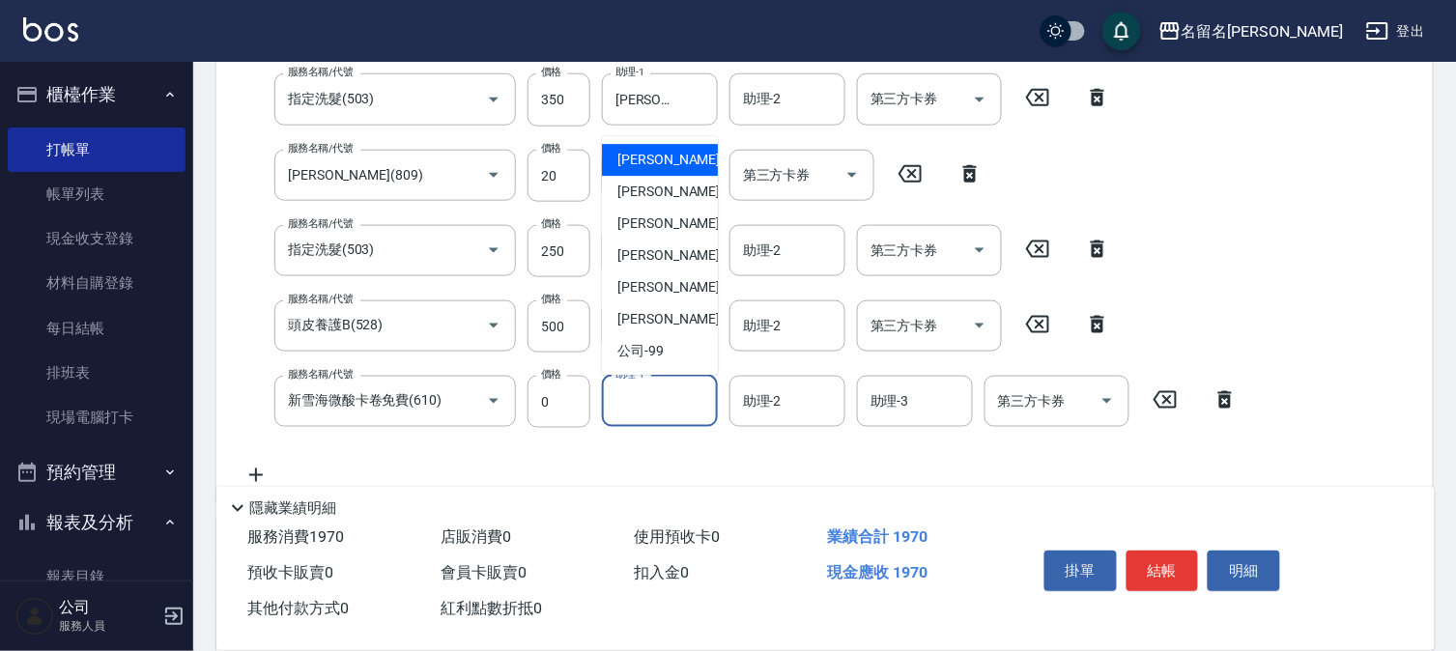
click at [641, 417] on input "助理-1" at bounding box center [660, 402] width 99 height 34
click at [693, 155] on div "[PERSON_NAME]-1" at bounding box center [660, 160] width 116 height 32
type input "[PERSON_NAME]-1"
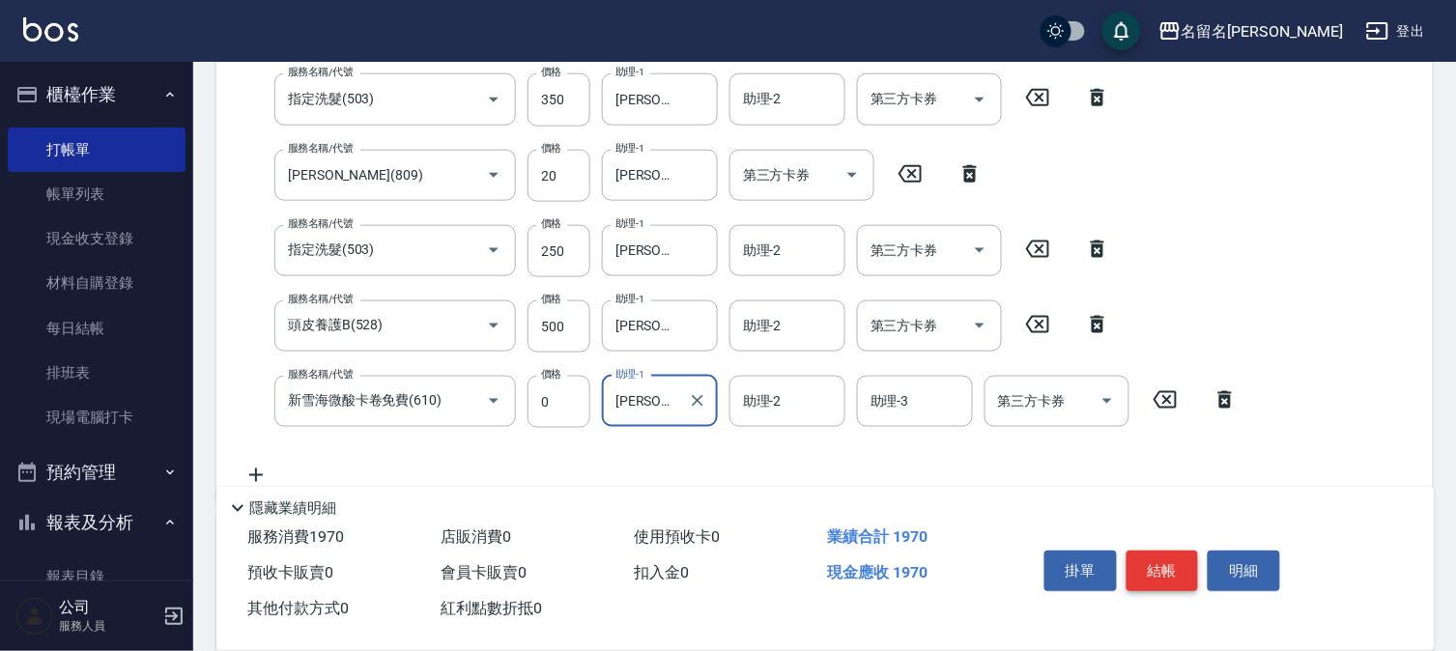
click at [1165, 562] on button "結帳" at bounding box center [1162, 571] width 72 height 41
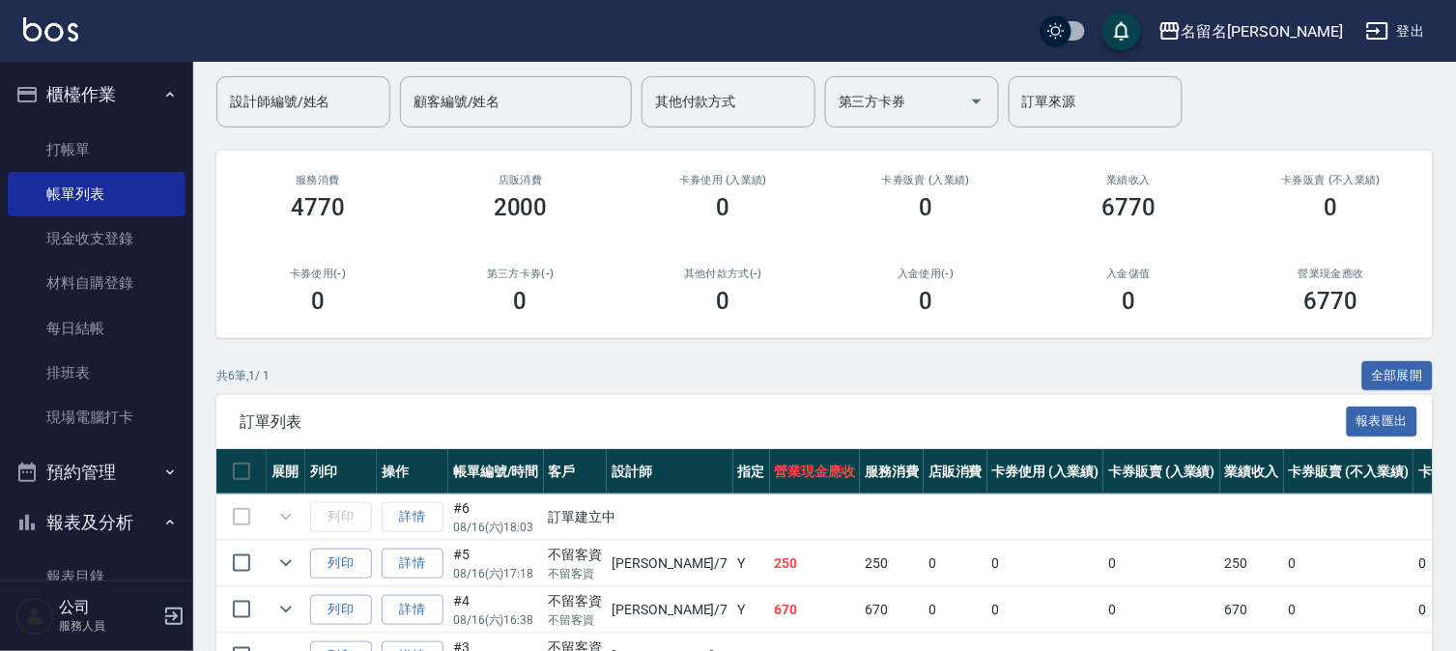
scroll to position [147, 0]
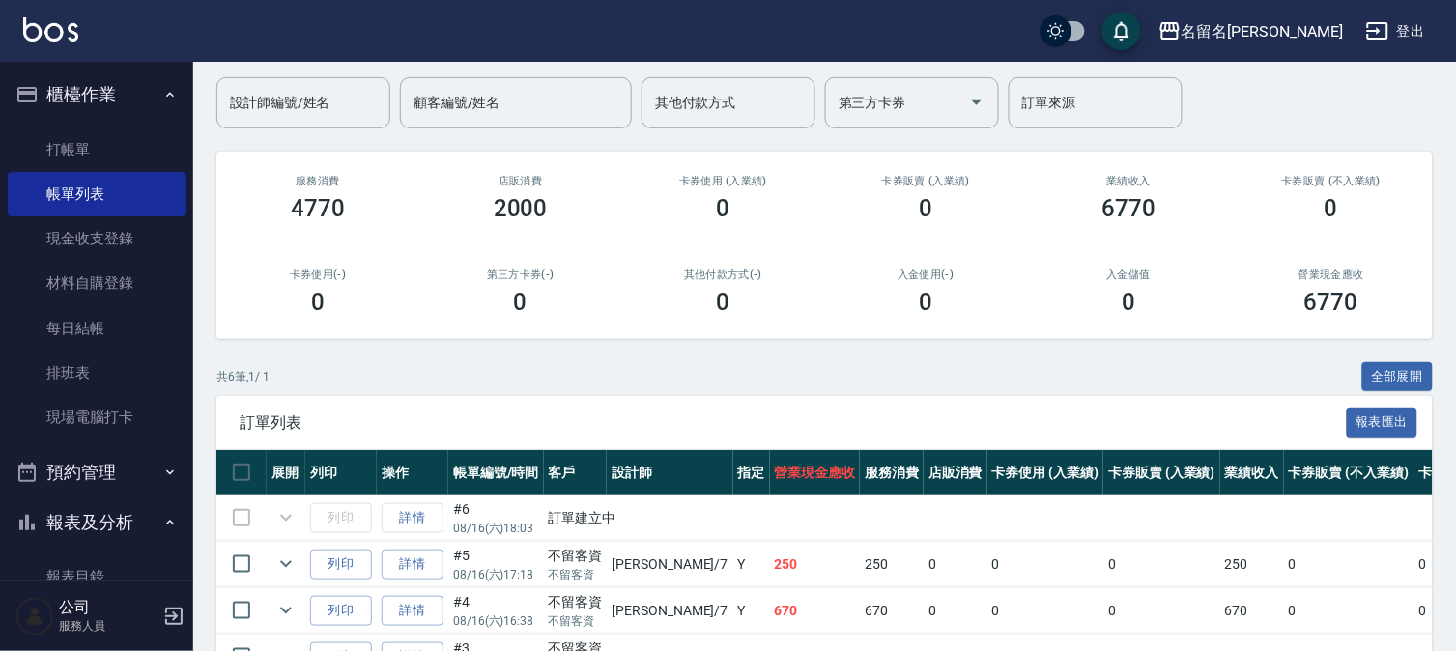
click at [419, 519] on td "詳情" at bounding box center [412, 518] width 71 height 45
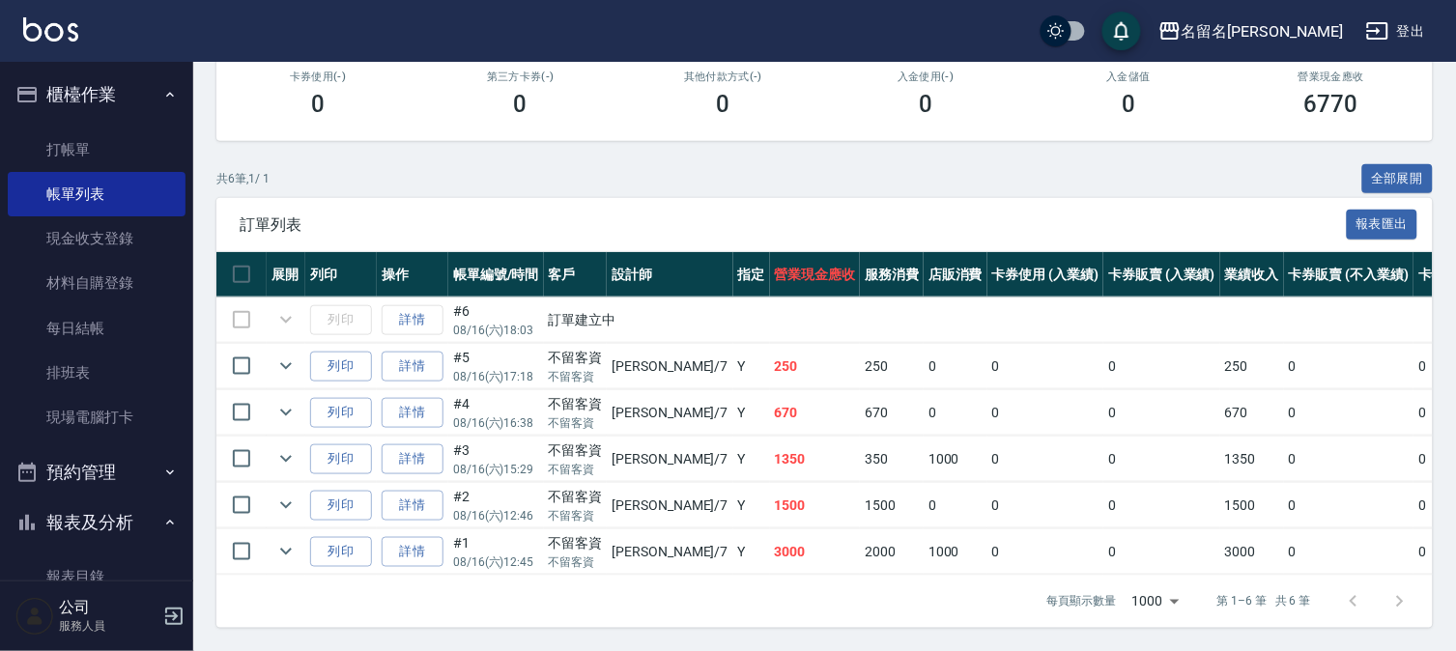
click at [247, 304] on td at bounding box center [241, 320] width 50 height 45
click at [340, 309] on td "列印" at bounding box center [340, 320] width 71 height 45
click at [418, 314] on td "詳情" at bounding box center [412, 320] width 71 height 45
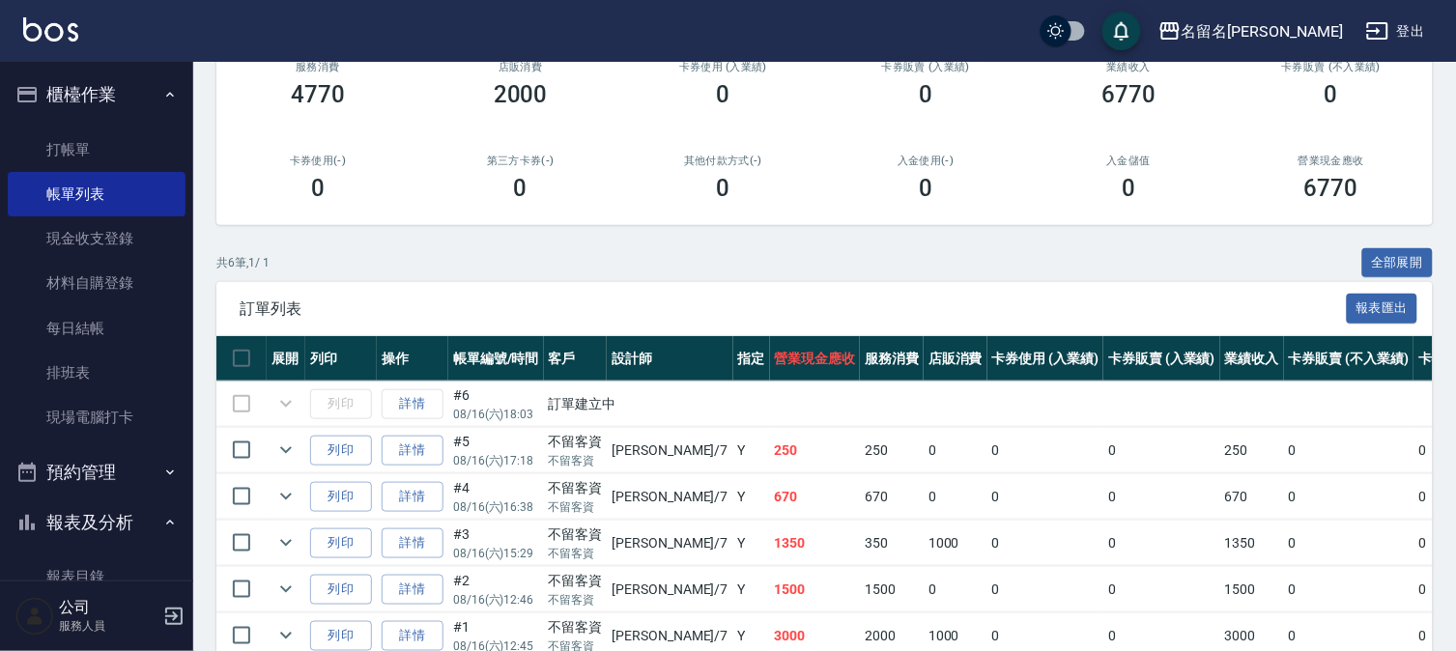
scroll to position [40, 0]
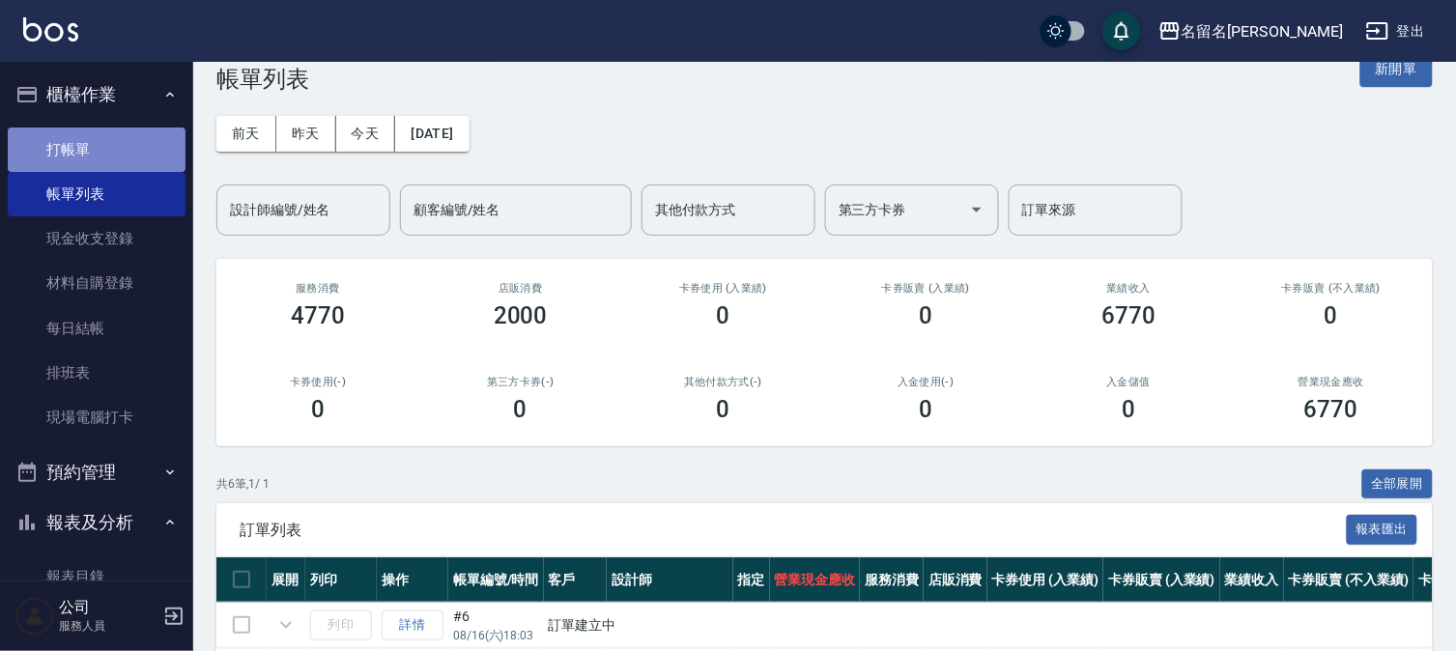
click at [145, 141] on link "打帳單" at bounding box center [97, 150] width 178 height 44
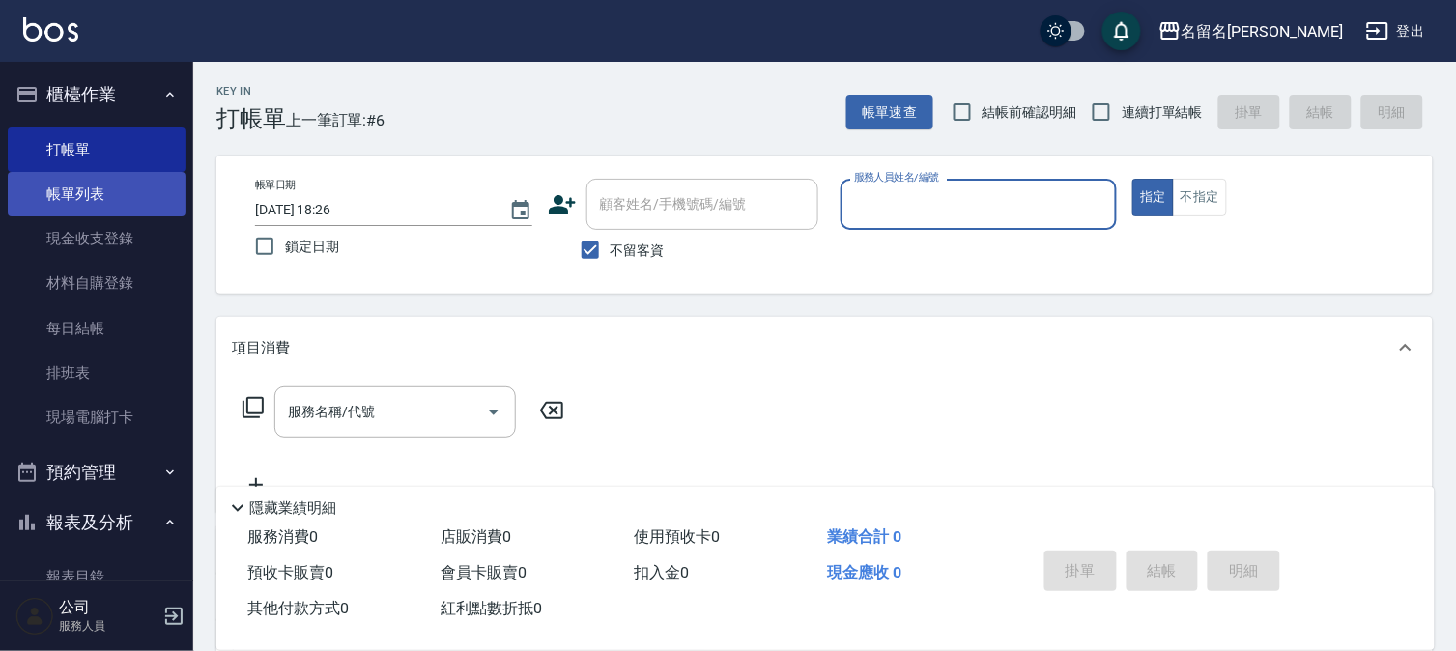
click at [138, 200] on link "帳單列表" at bounding box center [97, 194] width 178 height 44
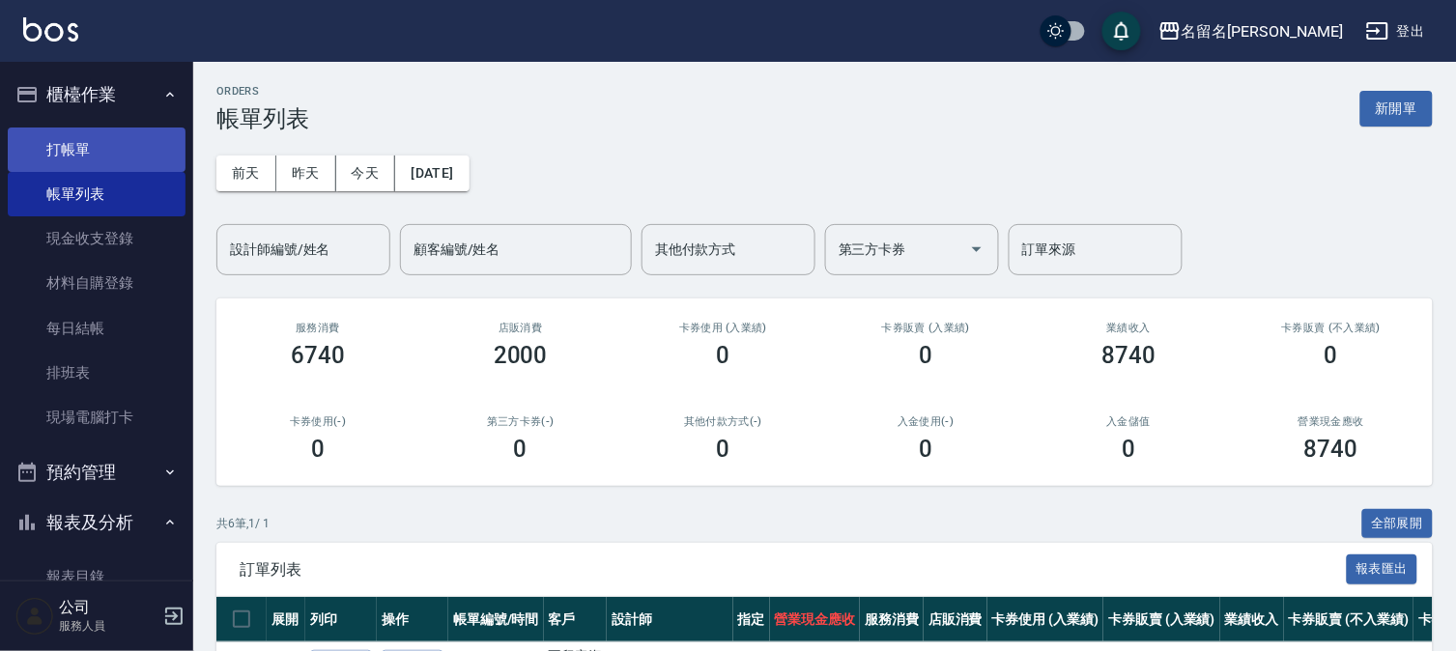
click at [46, 140] on link "打帳單" at bounding box center [97, 150] width 178 height 44
